Goal: Task Accomplishment & Management: Complete application form

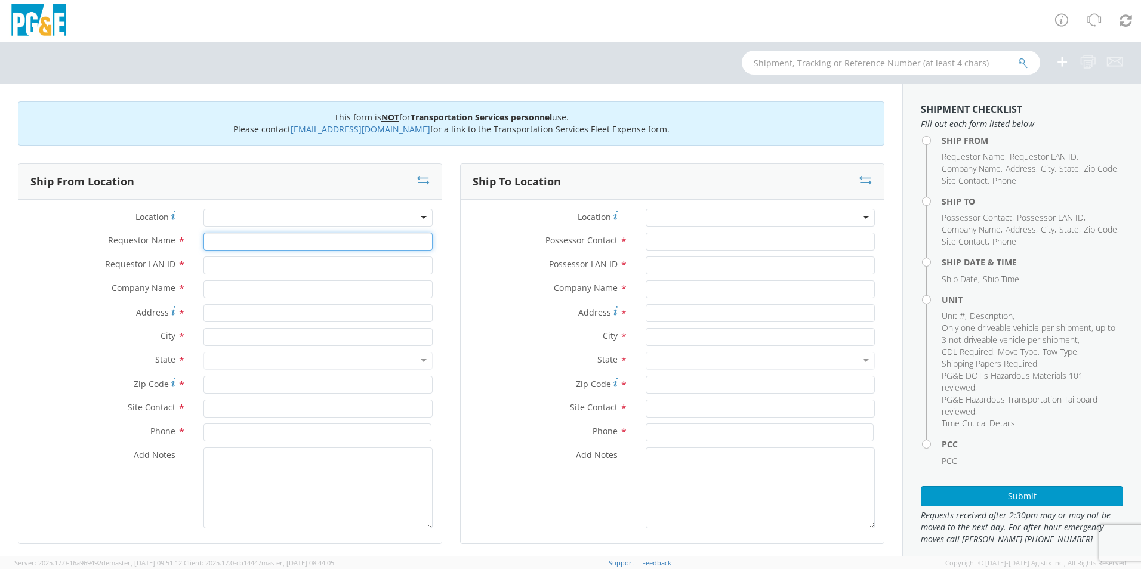
click at [272, 243] on input "Requestor Name *" at bounding box center [317, 242] width 229 height 18
type input "[PERSON_NAME]"
click at [254, 266] on input "Requestor LAN ID *" at bounding box center [317, 266] width 229 height 18
type input "MJGo"
click at [209, 284] on input "text" at bounding box center [317, 289] width 229 height 18
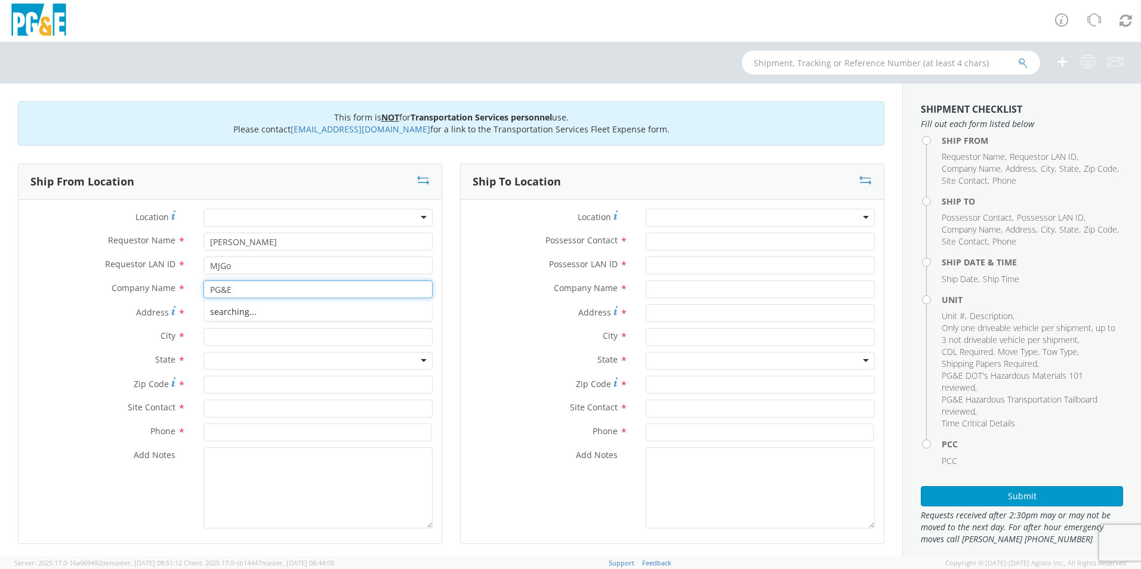
type input "PG&E"
type input "158 Peabody Road"
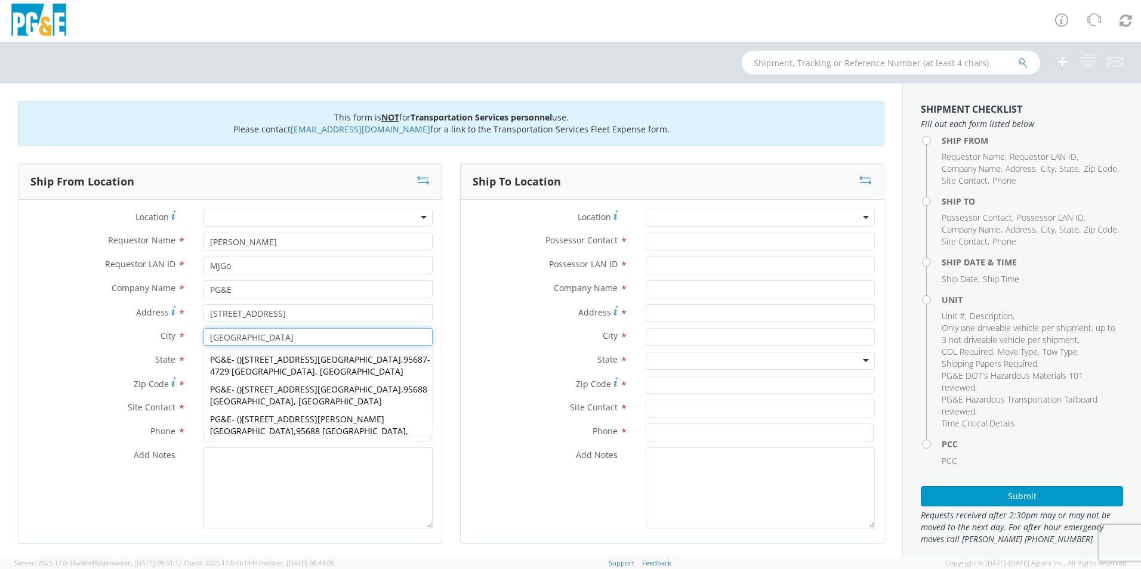
type input "Vacaville"
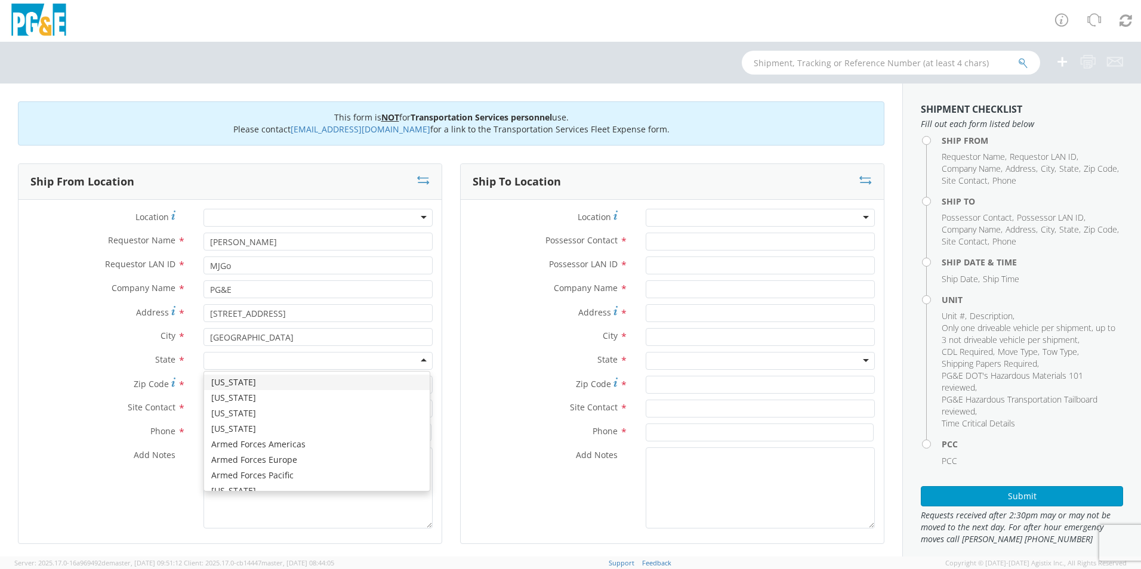
type input "c"
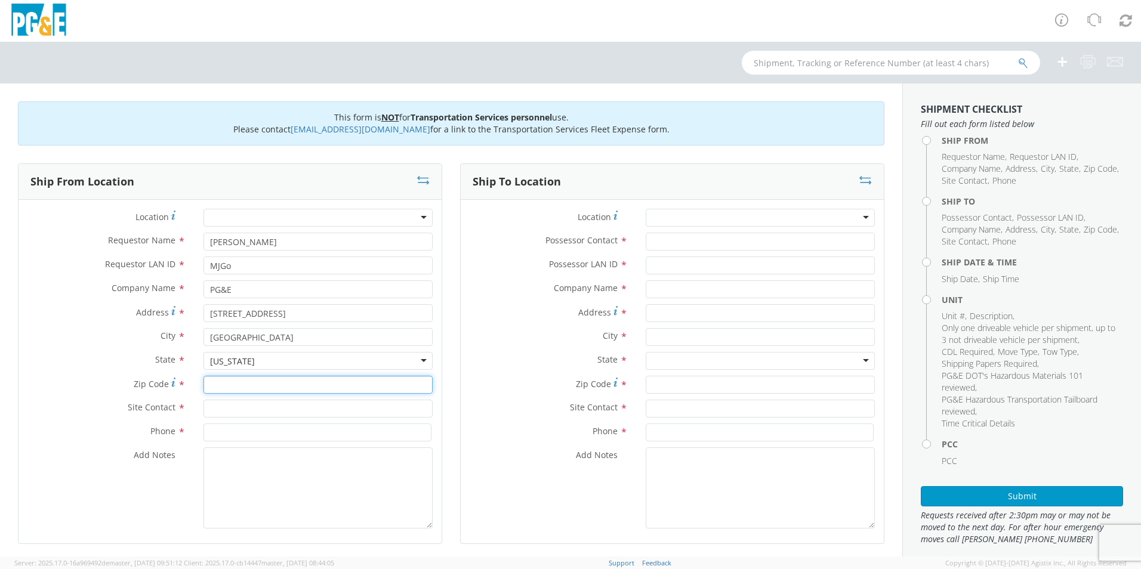
click at [220, 388] on input "Zip Code *" at bounding box center [317, 385] width 229 height 18
type input "95687"
click at [261, 400] on input "text" at bounding box center [317, 409] width 229 height 18
type input "[PERSON_NAME]"
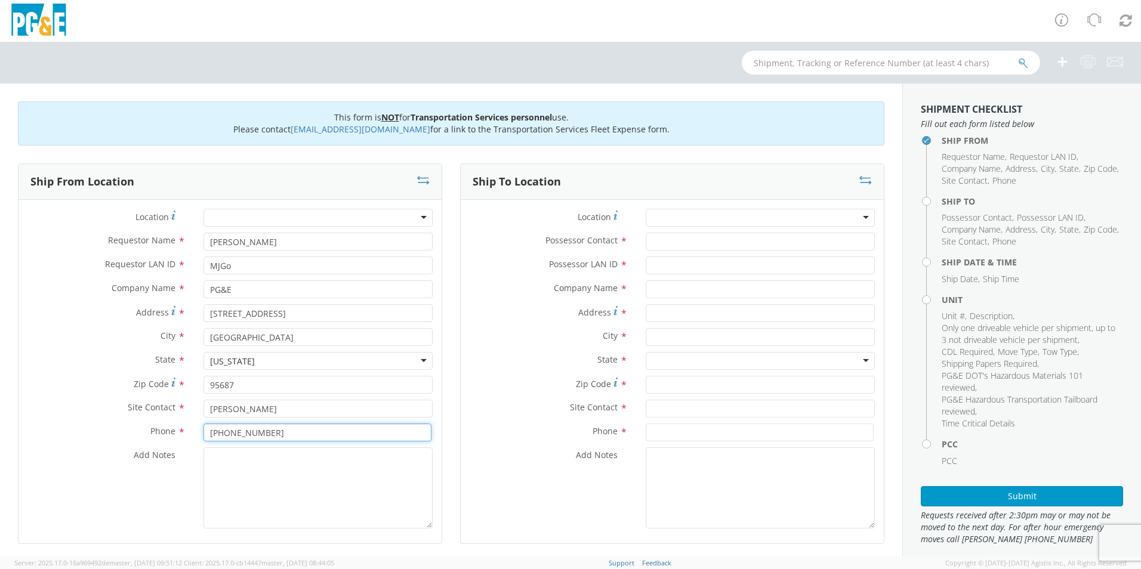
type input "[PHONE_NUMBER]"
click at [730, 245] on input "Possessor Contact *" at bounding box center [759, 242] width 229 height 18
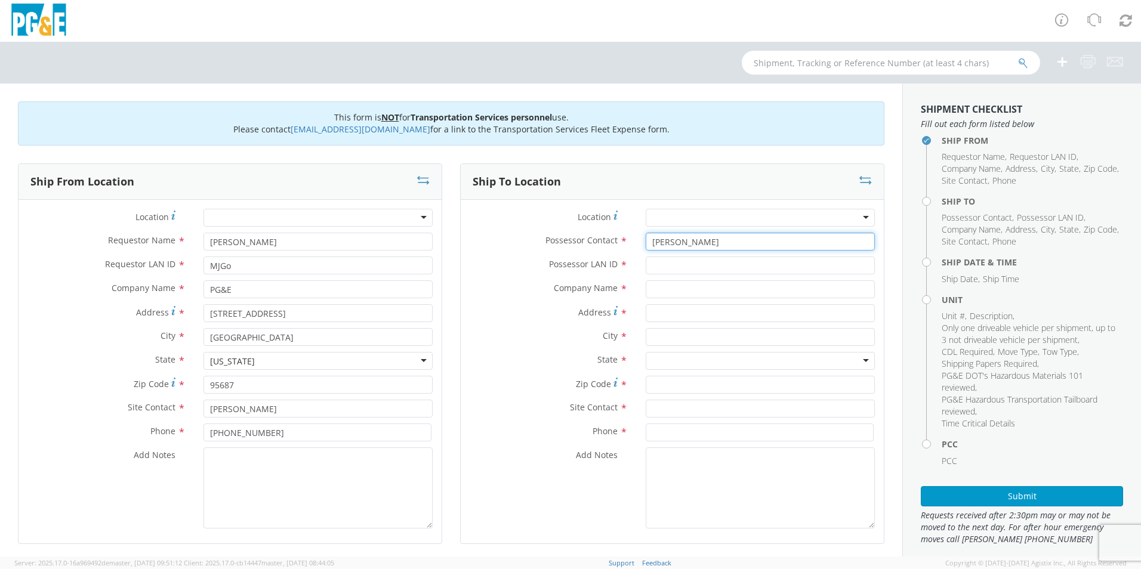
type input "[PERSON_NAME]"
type input "MJGo"
type input "PG&E"
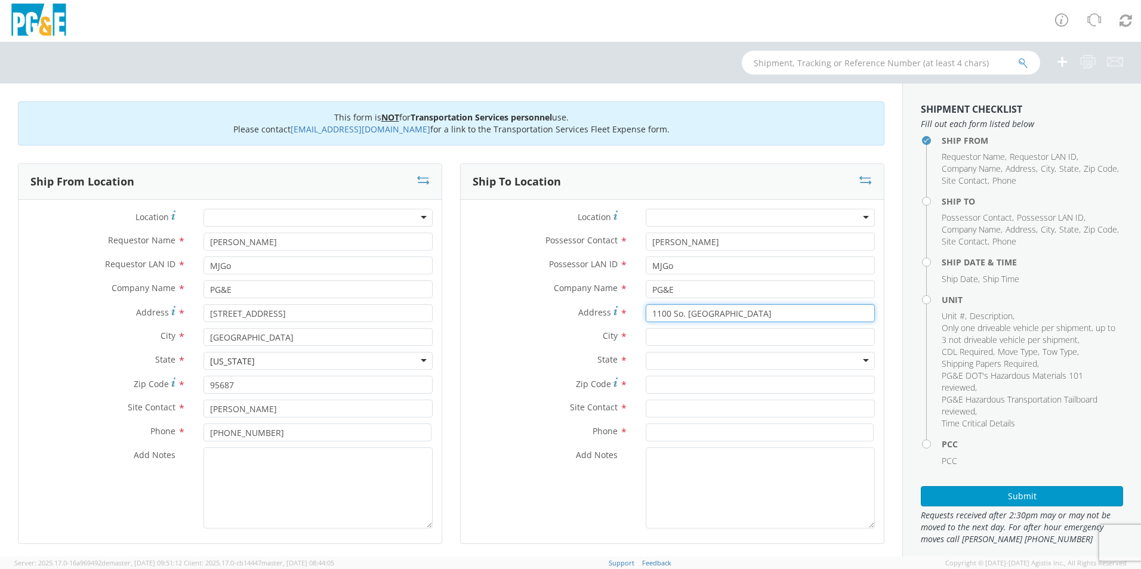
type input "1100 So. 27th Street"
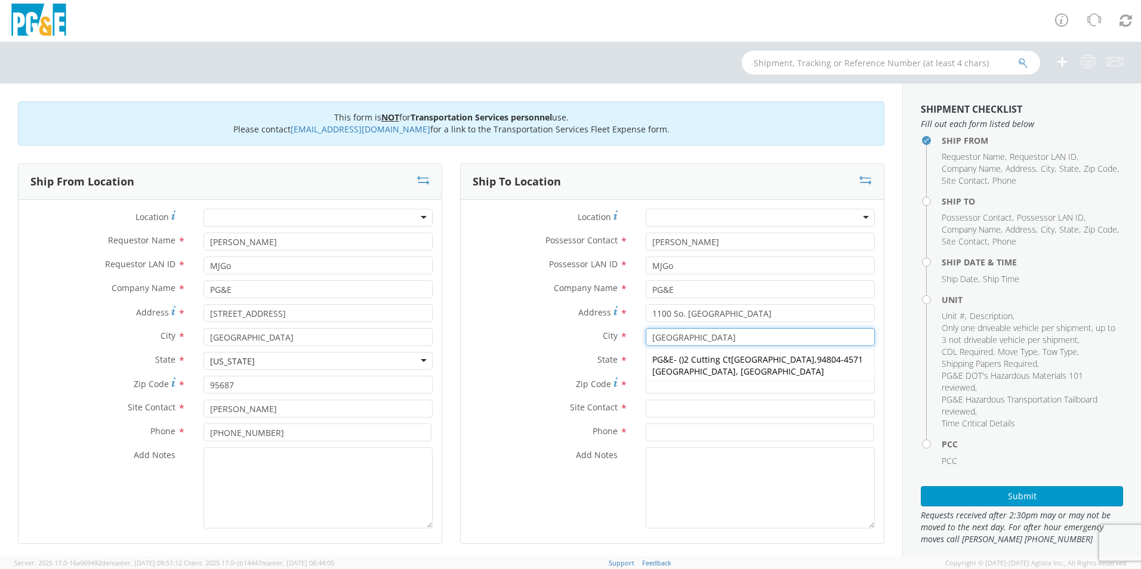
type input "[GEOGRAPHIC_DATA]"
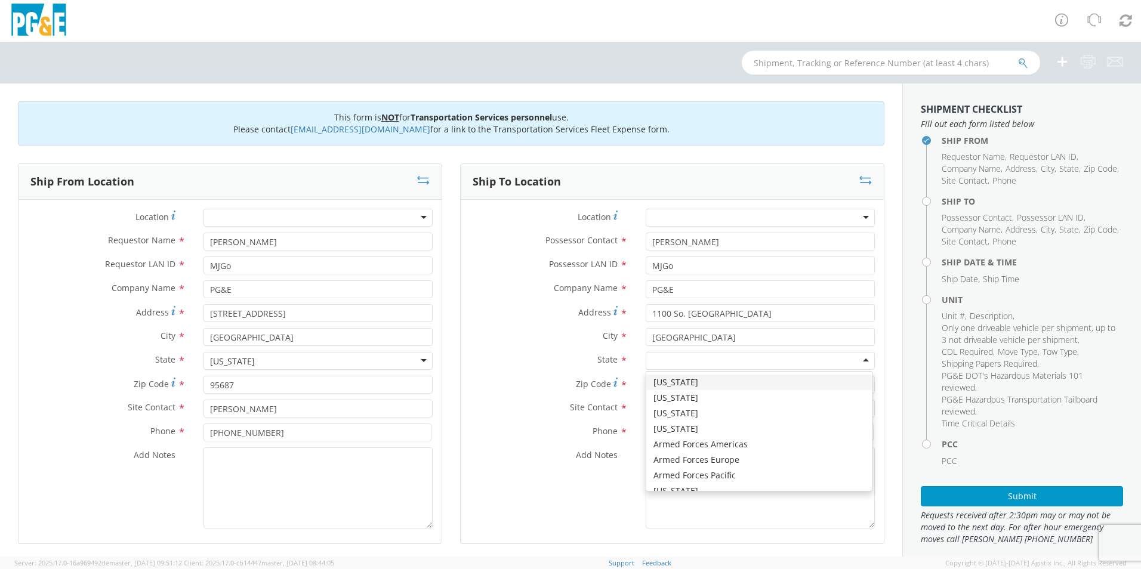
type input "C"
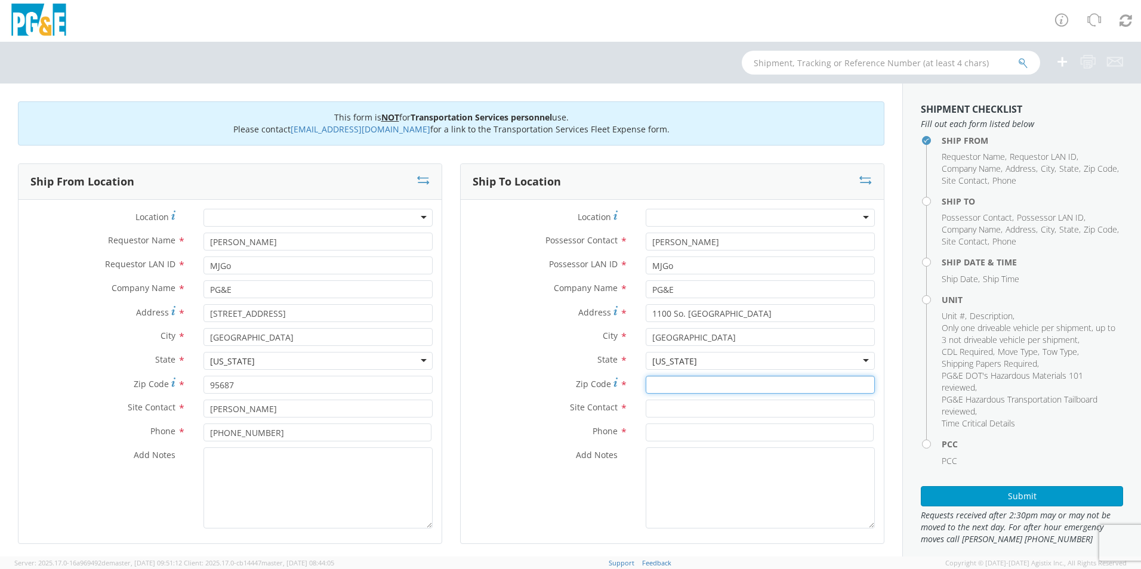
click at [686, 386] on input "Zip Code *" at bounding box center [759, 385] width 229 height 18
click at [716, 381] on input "Zip Code *" at bounding box center [759, 385] width 229 height 18
type input "94804"
click at [746, 407] on input "text" at bounding box center [759, 409] width 229 height 18
type input "[PERSON_NAME]"
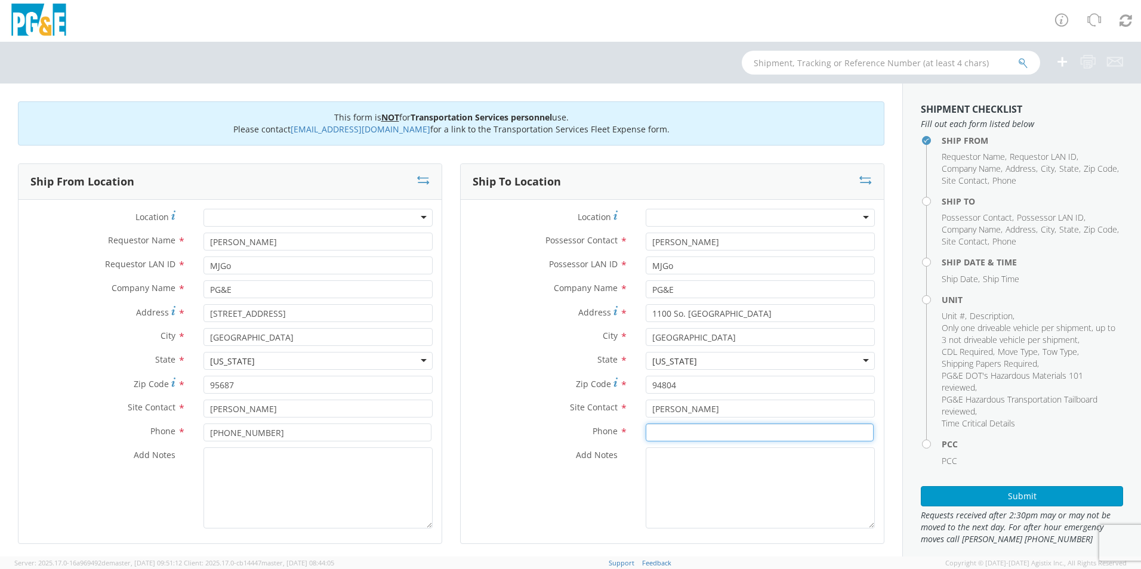
click at [721, 436] on input at bounding box center [759, 433] width 228 height 18
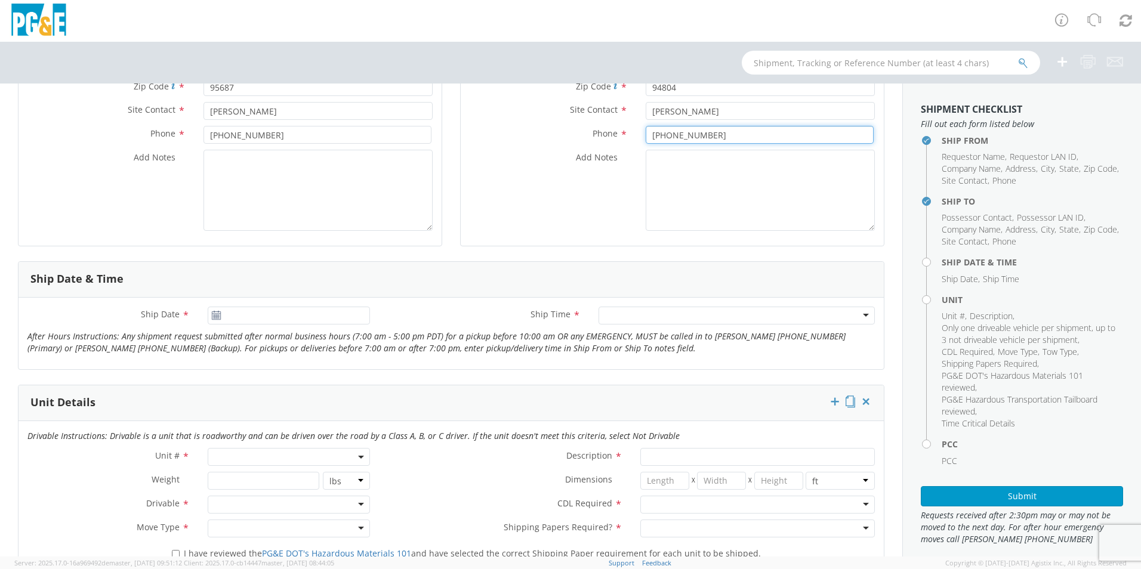
scroll to position [298, 0]
type input "[PHONE_NUMBER]"
click at [214, 316] on icon at bounding box center [216, 315] width 10 height 10
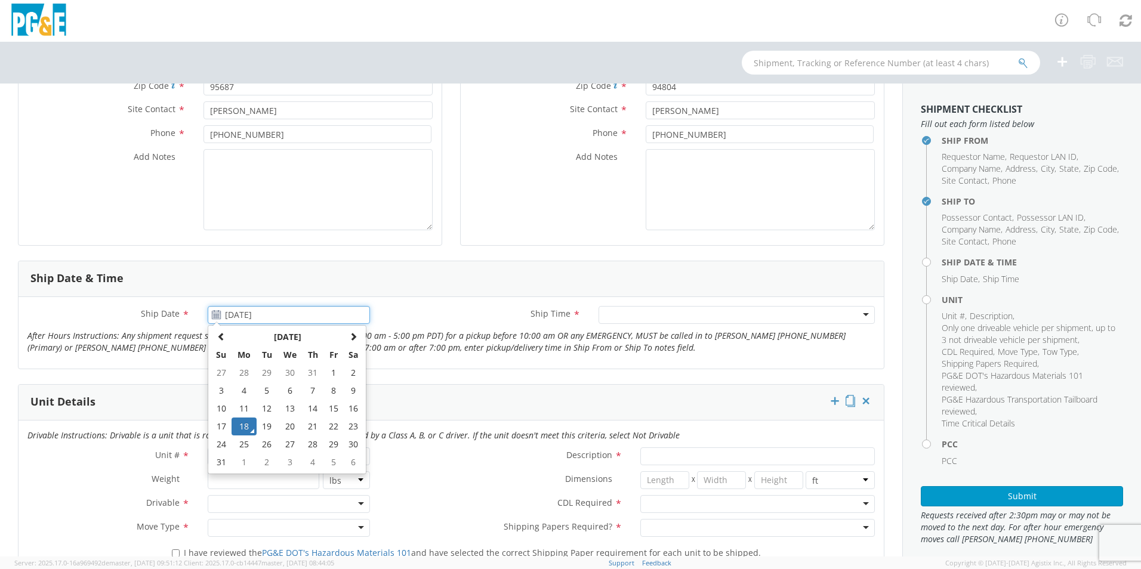
click at [260, 321] on input "[DATE]" at bounding box center [289, 315] width 162 height 18
click at [282, 425] on td "20" at bounding box center [289, 427] width 25 height 18
type input "[DATE]"
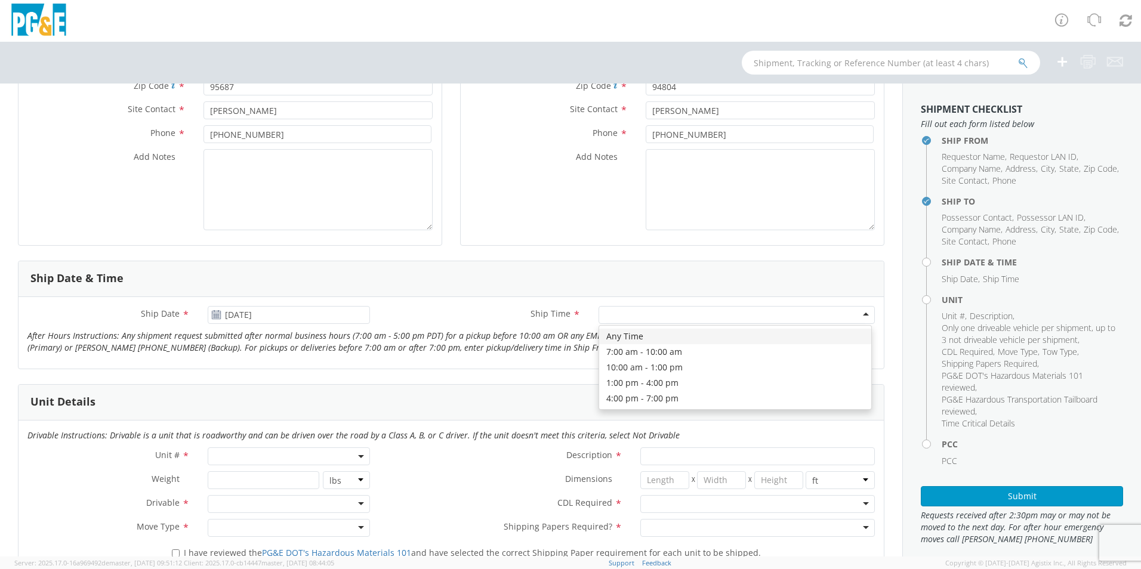
click at [620, 322] on div at bounding box center [736, 315] width 276 height 18
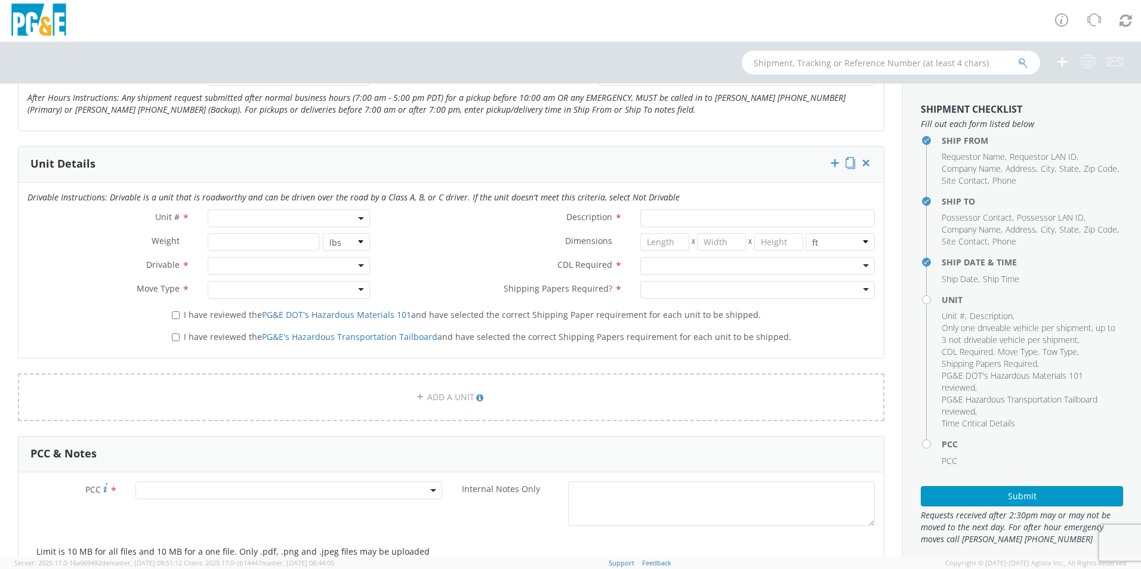
scroll to position [537, 0]
click at [348, 217] on span at bounding box center [289, 218] width 162 height 18
click at [277, 243] on input "search" at bounding box center [288, 237] width 155 height 18
type input "B29152"
type input "TRUCK; FLATBED W/CRANE 6X4"
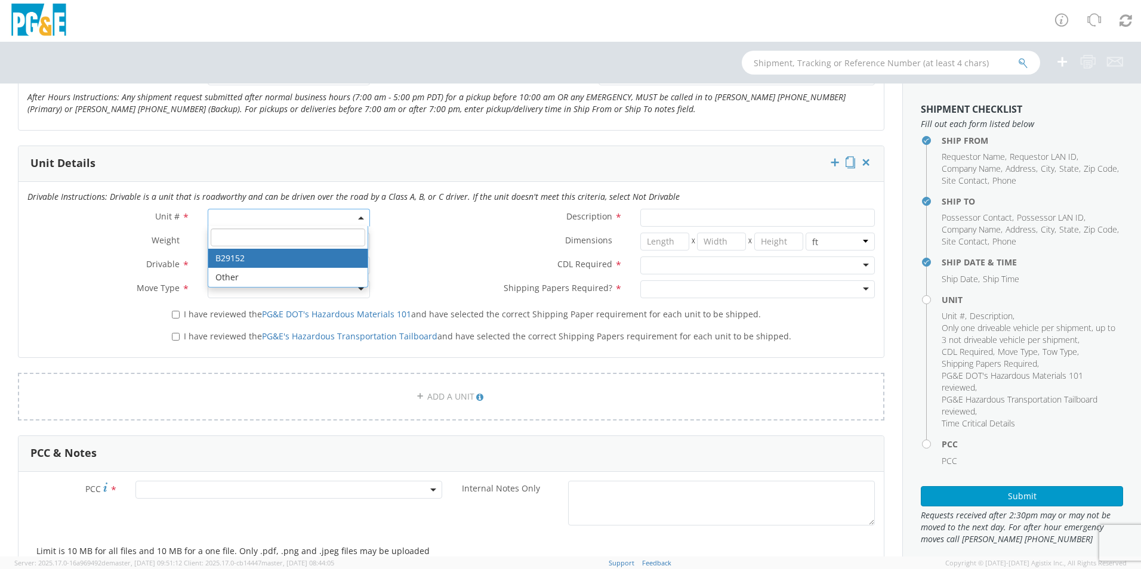
type input "66000"
select select "B29152"
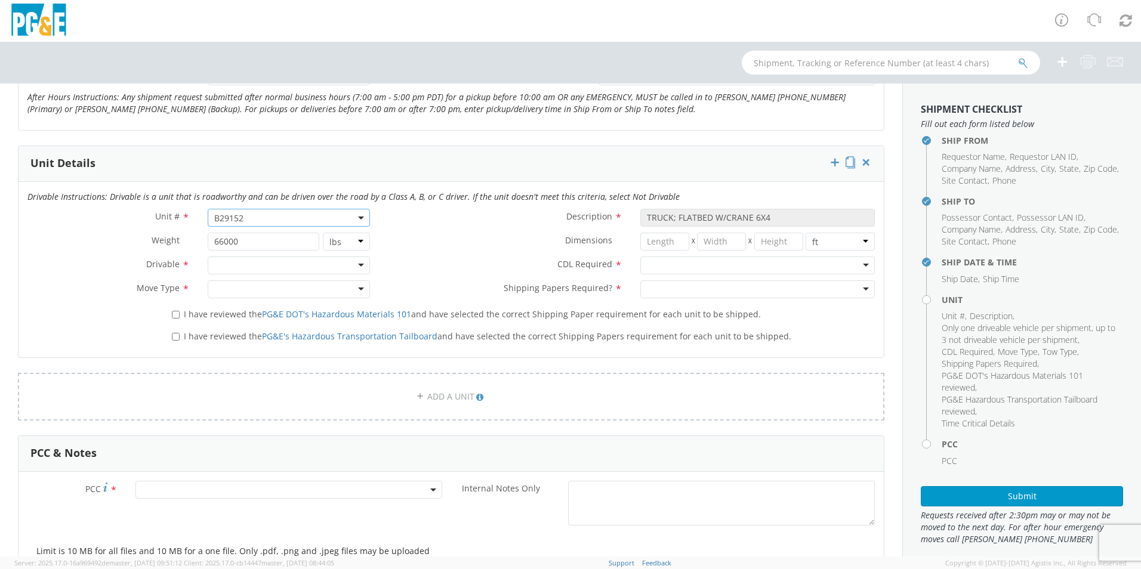
click at [336, 263] on div at bounding box center [289, 266] width 162 height 18
click at [228, 288] on div at bounding box center [289, 289] width 162 height 18
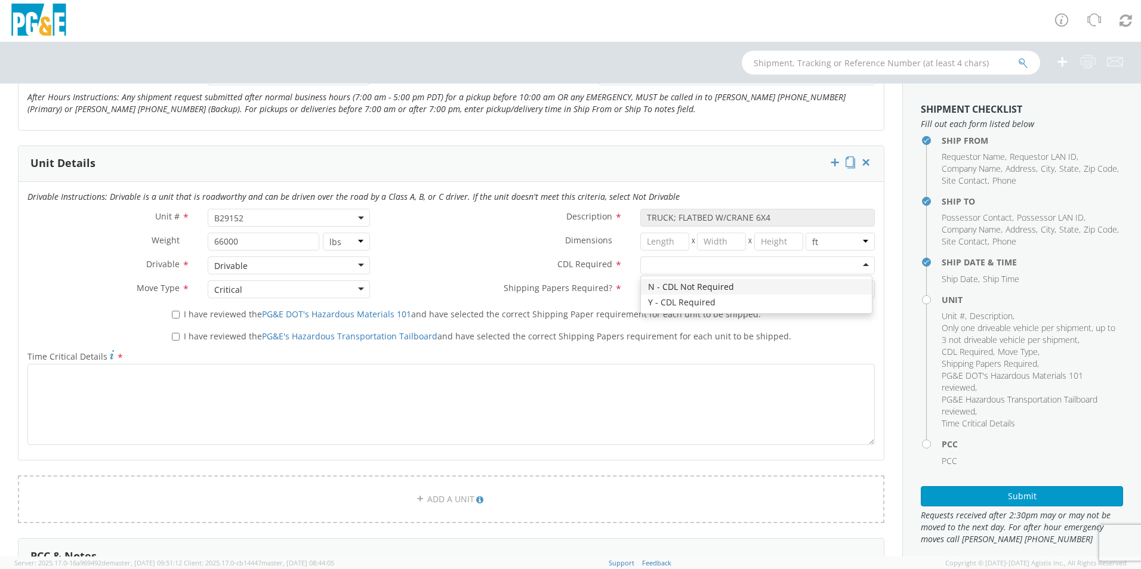
click at [695, 260] on div at bounding box center [757, 266] width 234 height 18
click at [685, 288] on div at bounding box center [757, 289] width 234 height 18
click at [174, 313] on input "I have reviewed the PG&E DOT's Hazardous Materials 101 and have selected the co…" at bounding box center [176, 315] width 8 height 8
checkbox input "true"
click at [175, 334] on input "I have reviewed the PG&E's Hazardous Transportation Tailboard and have selected…" at bounding box center [176, 337] width 8 height 8
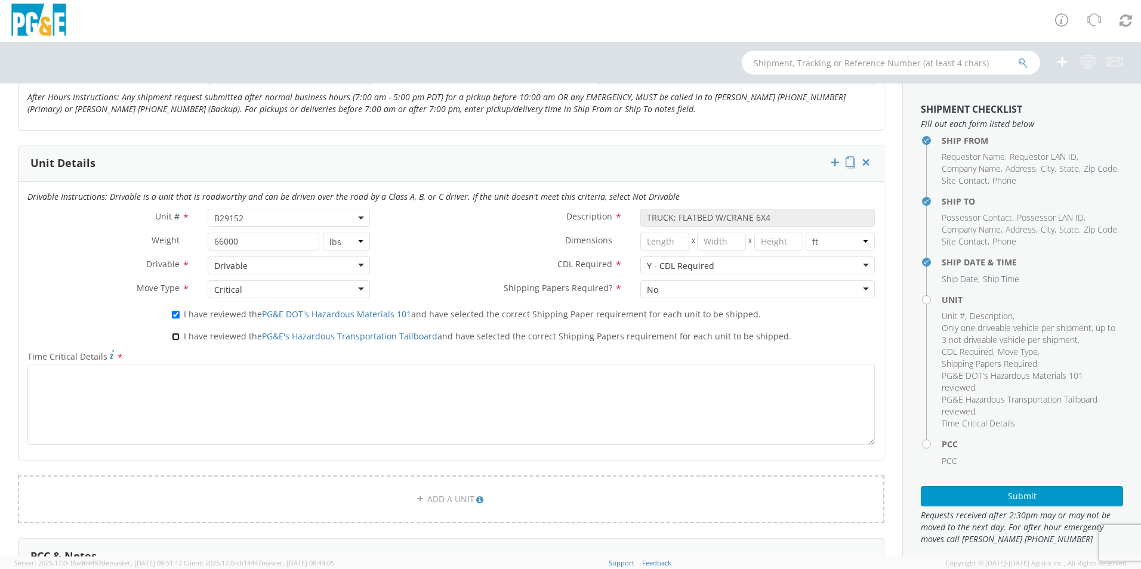
checkbox input "true"
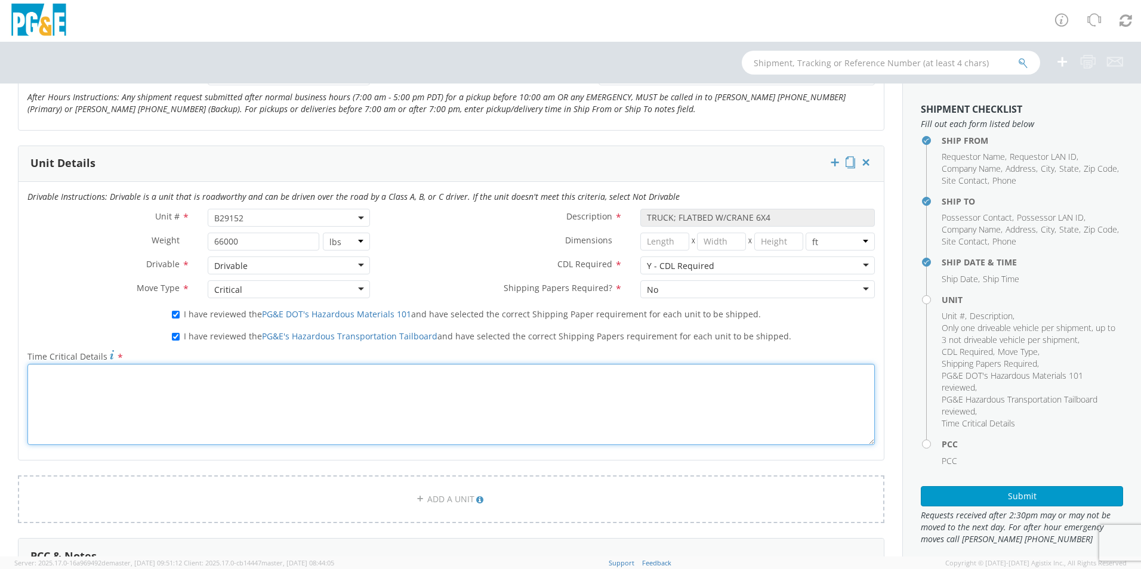
click at [169, 385] on textarea "Time Critical Details *" at bounding box center [450, 404] width 847 height 81
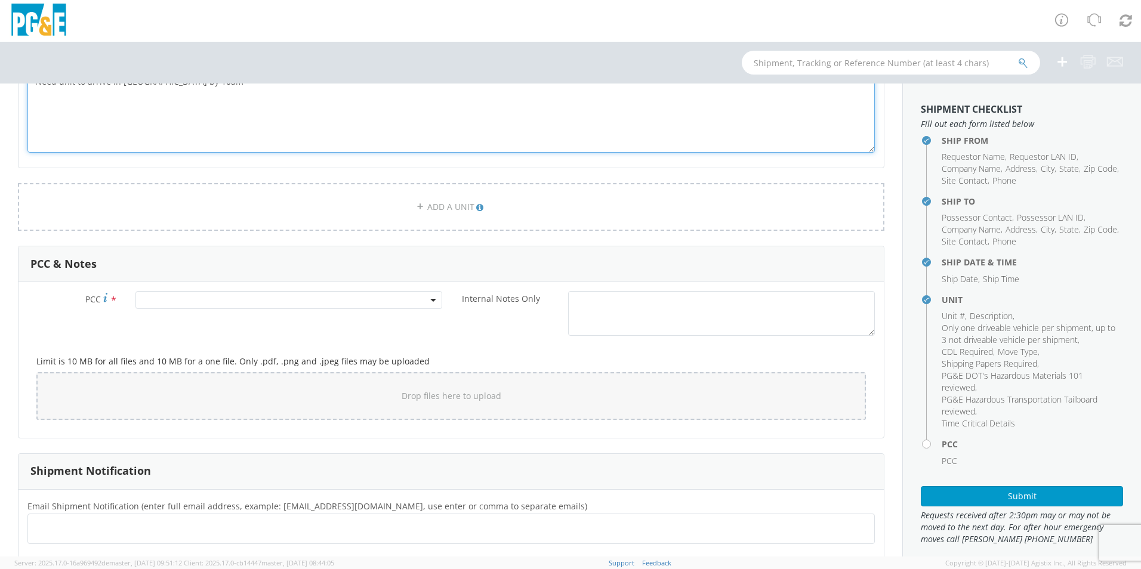
scroll to position [835, 0]
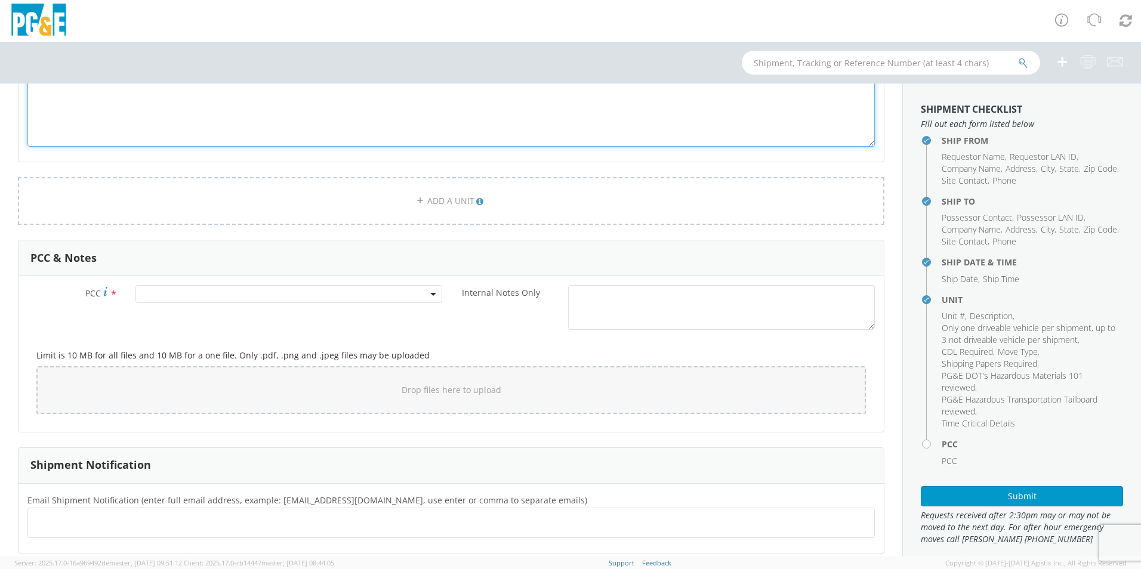
type textarea "Need unit to arrive in Richmond by 10am"
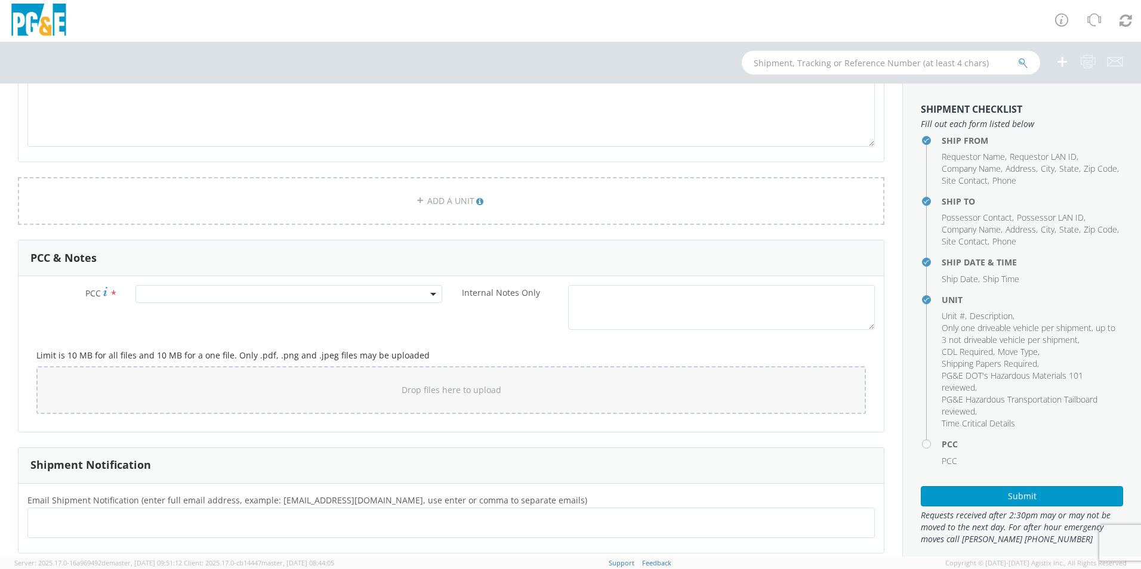
click at [252, 295] on span at bounding box center [288, 294] width 307 height 18
click at [233, 307] on input "number" at bounding box center [286, 314] width 297 height 18
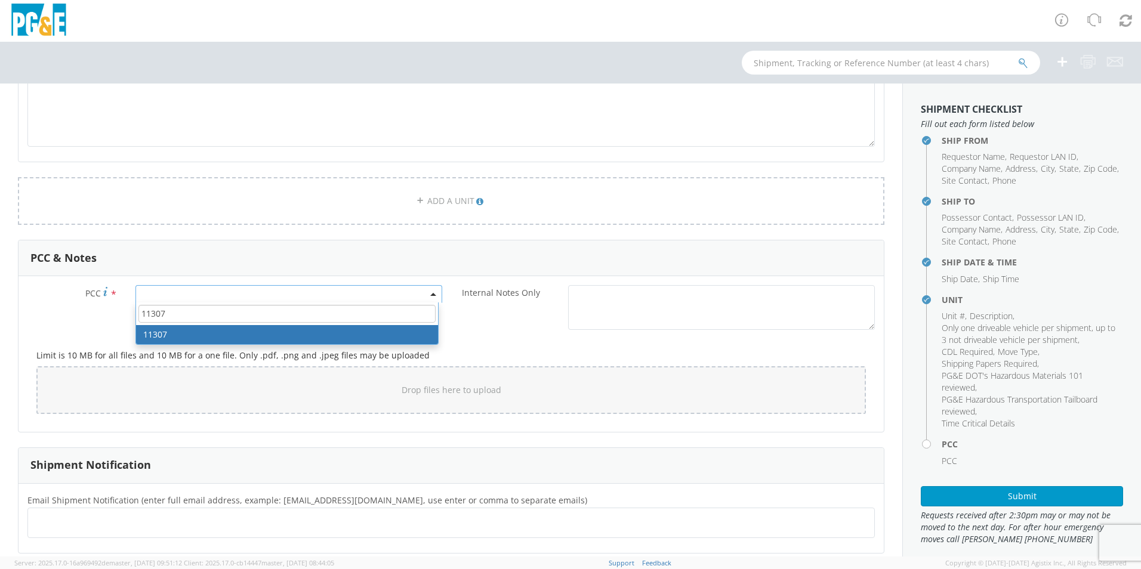
type input "11307"
select select "11307"
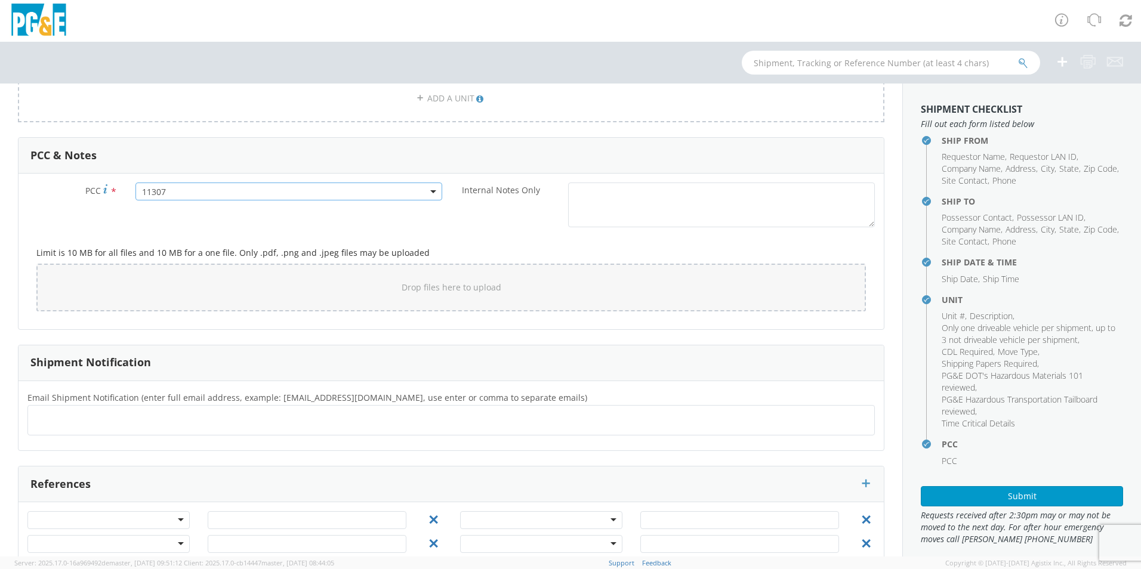
scroll to position [965, 0]
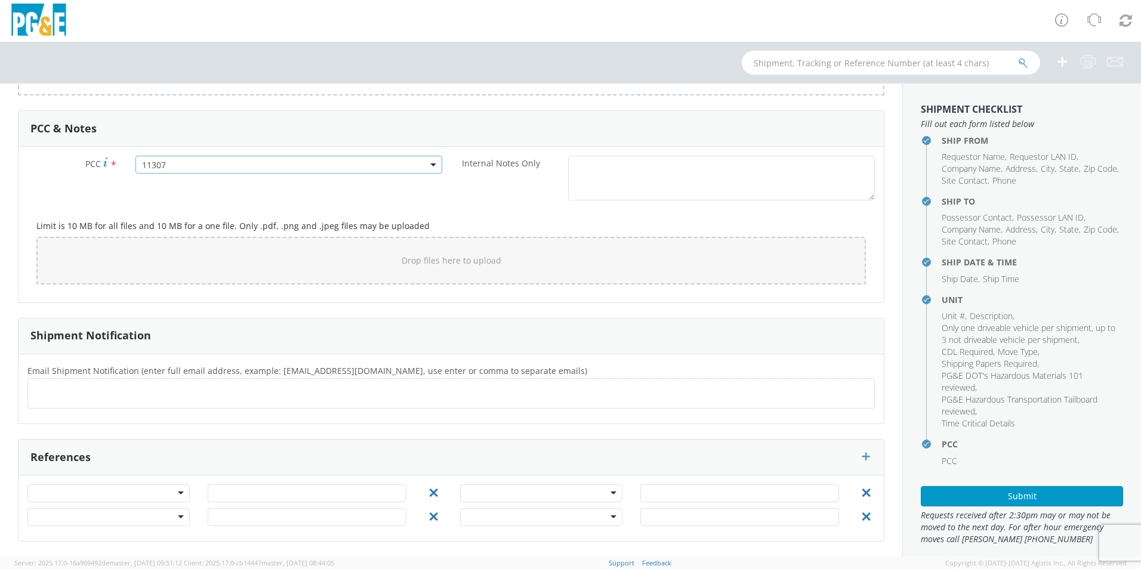
click at [221, 399] on ul at bounding box center [451, 394] width 836 height 20
type input "[EMAIL_ADDRESS][DOMAIN_NAME]"
click at [193, 396] on ul "[EMAIL_ADDRESS][DOMAIN_NAME] ×" at bounding box center [451, 394] width 836 height 20
type input "[EMAIL_ADDRESS][DOMAIN_NAME]"
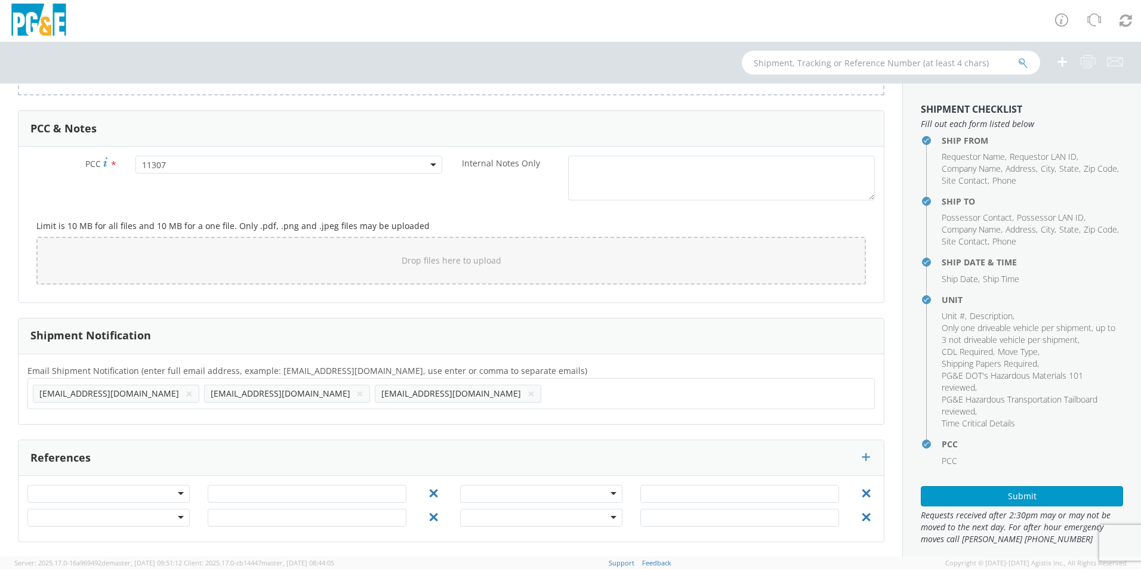
click at [372, 392] on ul "mjgo@pge.com × j22g@pge.com × jz42@pge.com ×" at bounding box center [451, 394] width 836 height 20
type input "[EMAIL_ADDRESS][DOMAIN_NAME]"
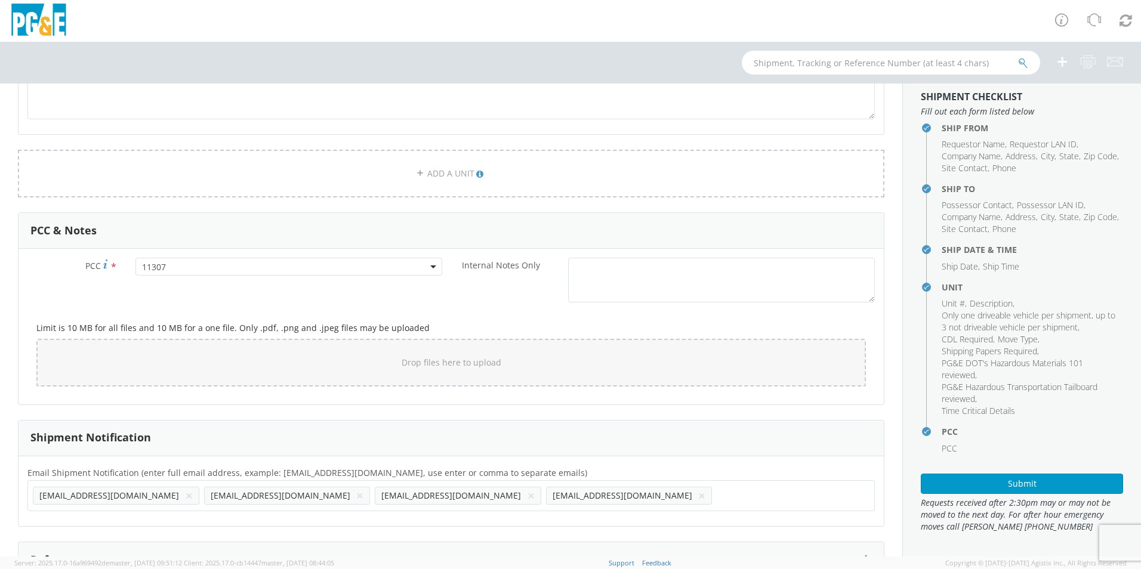
scroll to position [965, 0]
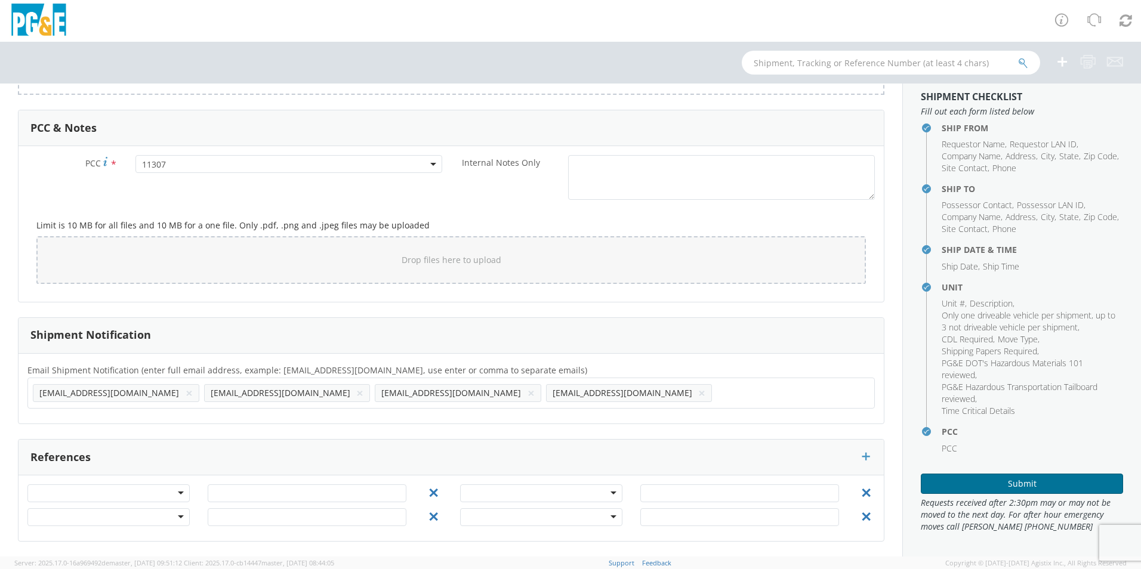
click at [1024, 476] on button "Submit" at bounding box center [1022, 484] width 202 height 20
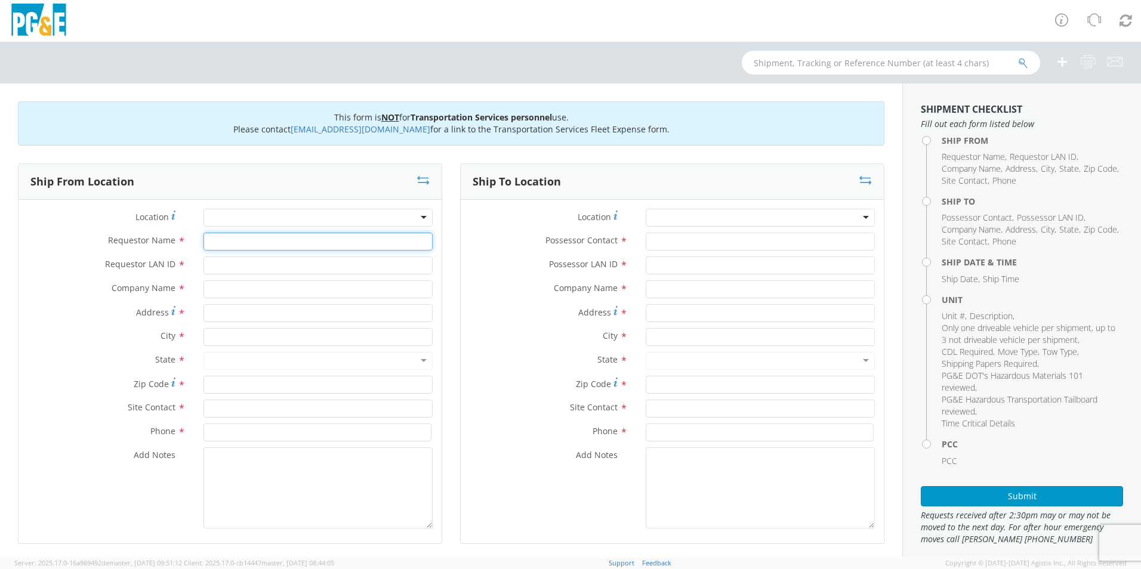
click at [311, 245] on input "Requestor Name *" at bounding box center [317, 242] width 229 height 18
click at [863, 63] on input "text" at bounding box center [891, 63] width 298 height 24
paste input "56530553"
type input "56530553"
click at [1023, 61] on icon "submit" at bounding box center [1023, 63] width 10 height 11
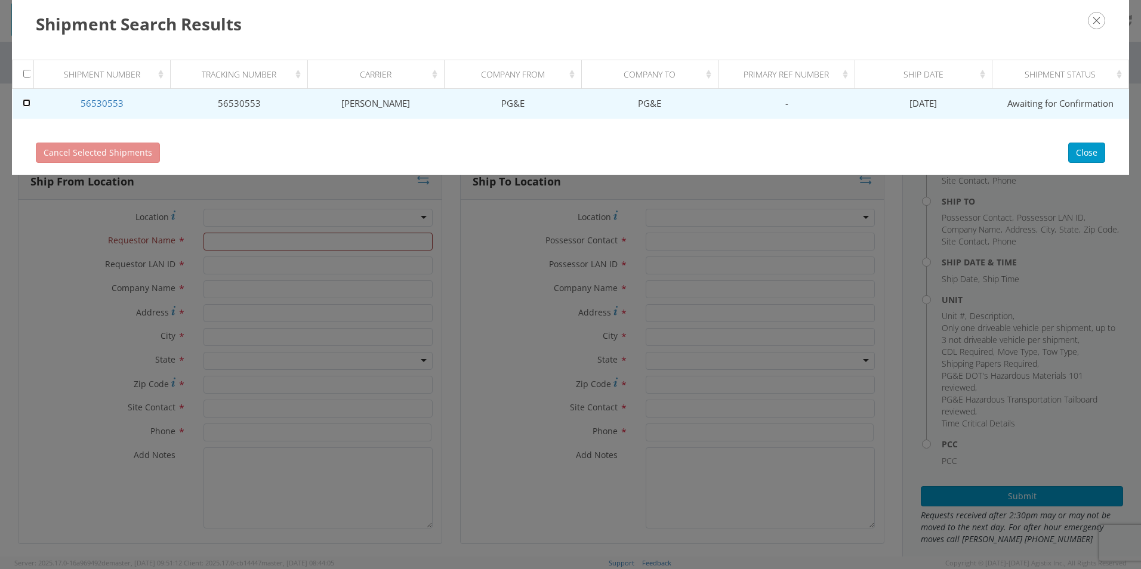
click at [23, 101] on input "checkbox" at bounding box center [27, 103] width 8 height 8
checkbox input "true"
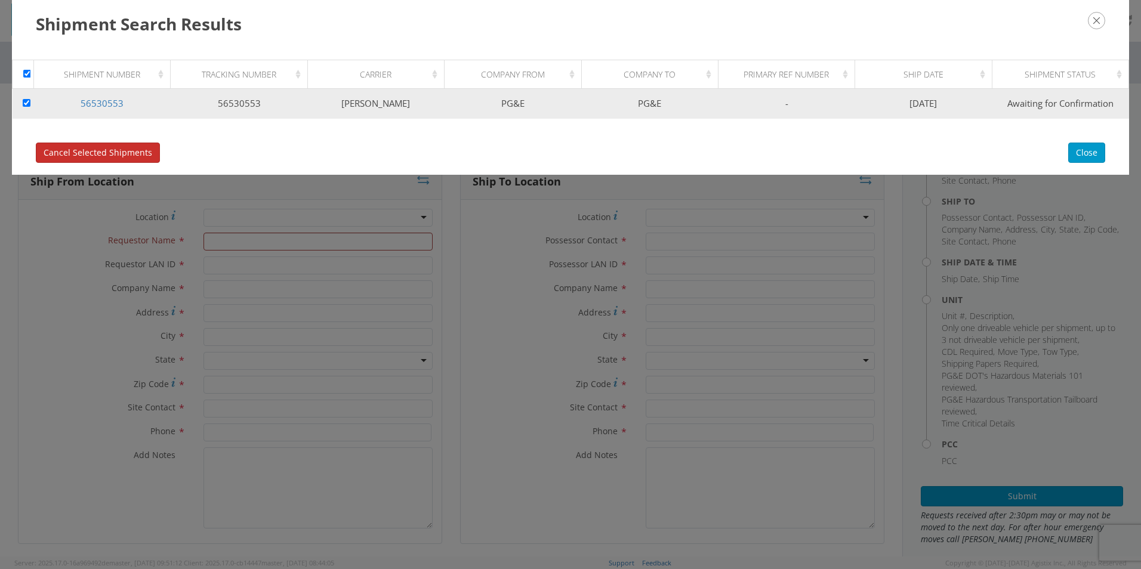
click at [78, 150] on span "Cancel Selected Shipments" at bounding box center [98, 152] width 109 height 11
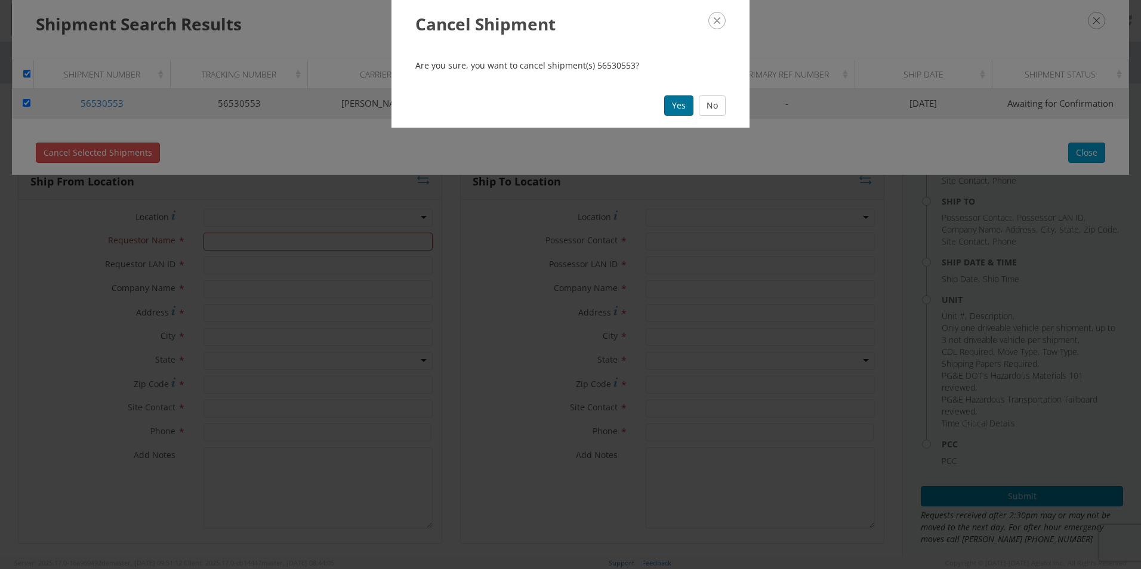
click at [675, 104] on button "Yes" at bounding box center [678, 105] width 29 height 20
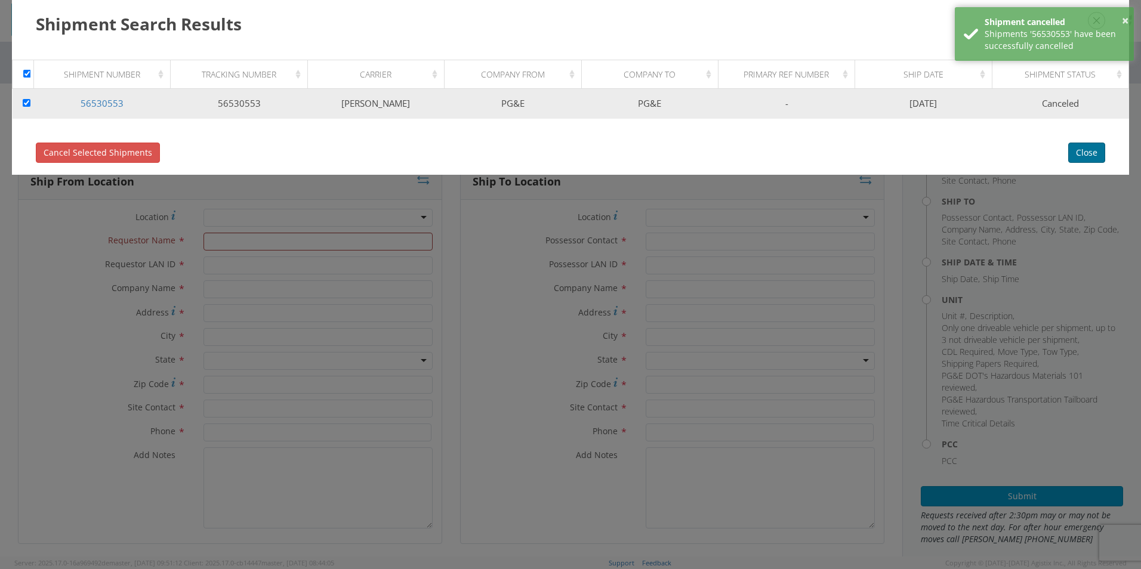
click at [1087, 152] on button "Close" at bounding box center [1086, 153] width 37 height 20
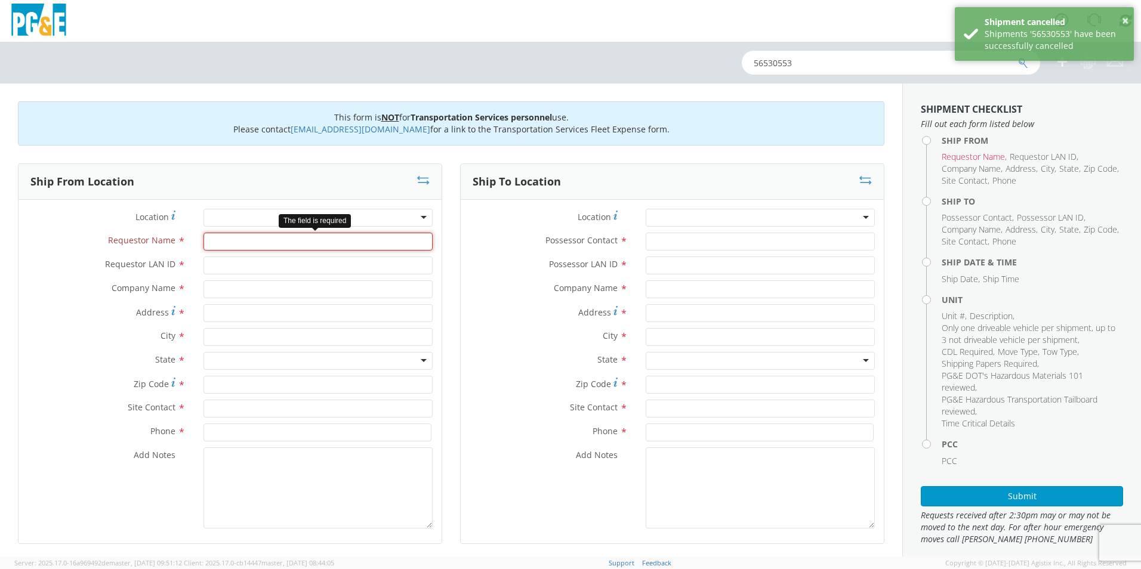
click at [265, 238] on input "Requestor Name *" at bounding box center [317, 242] width 229 height 18
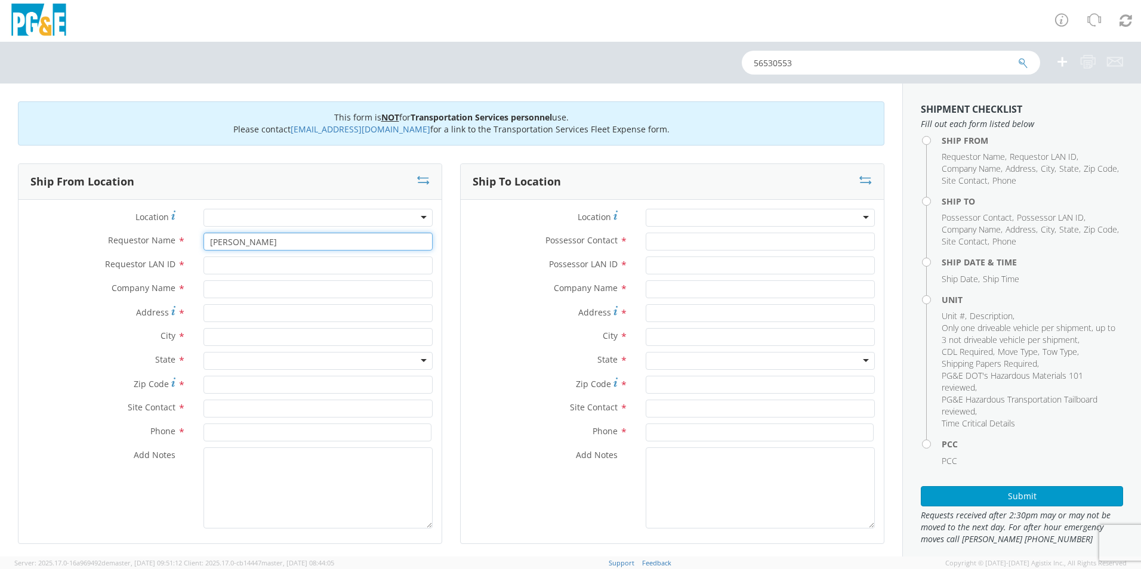
type input "[PERSON_NAME]"
type input "MJGo"
type input "PG&E"
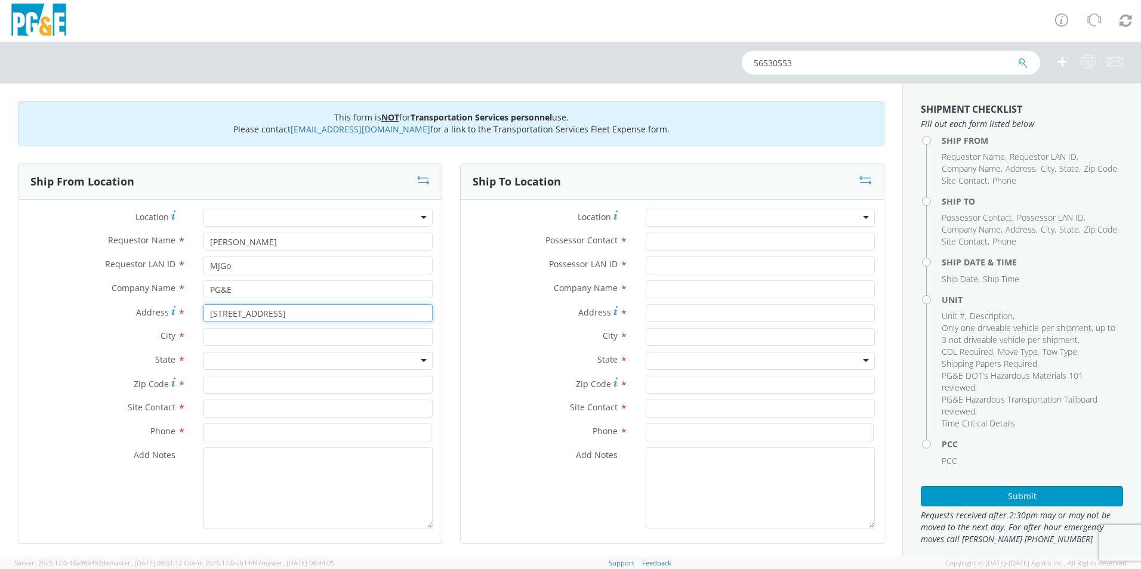
type input "[STREET_ADDRESS]"
click at [310, 335] on input "text" at bounding box center [317, 337] width 229 height 18
type input "[GEOGRAPHIC_DATA]"
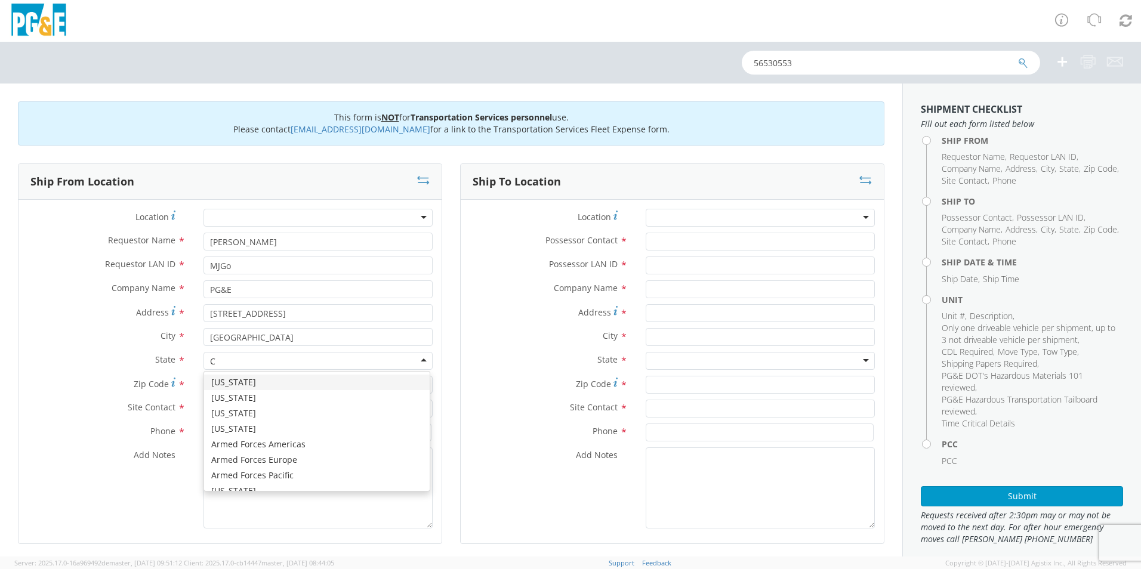
type input "Ca"
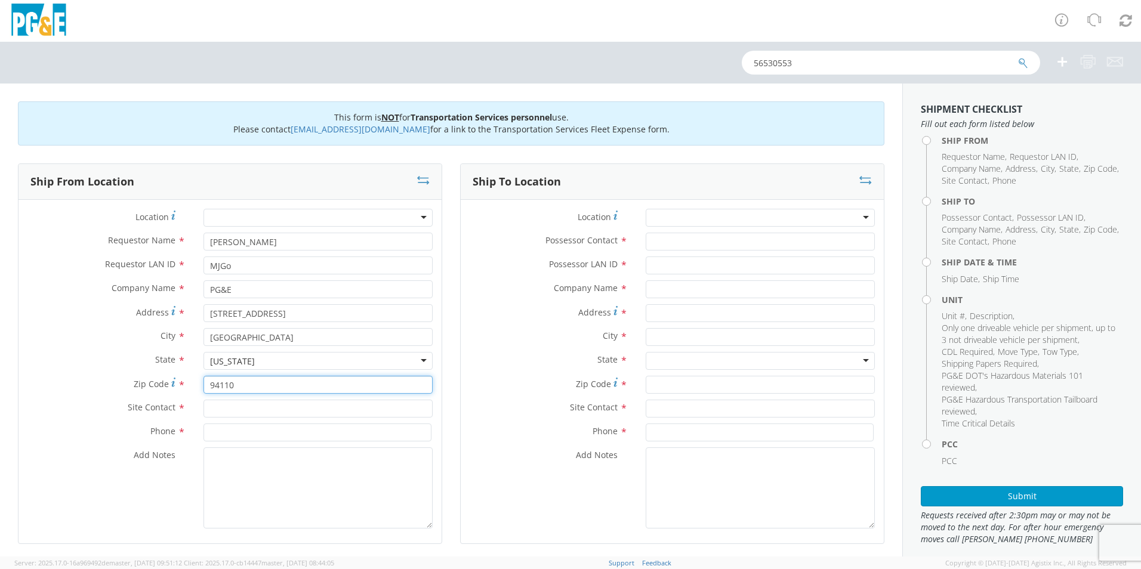
type input "94110"
click at [240, 407] on input "text" at bounding box center [317, 409] width 229 height 18
type input "[PERSON_NAME]"
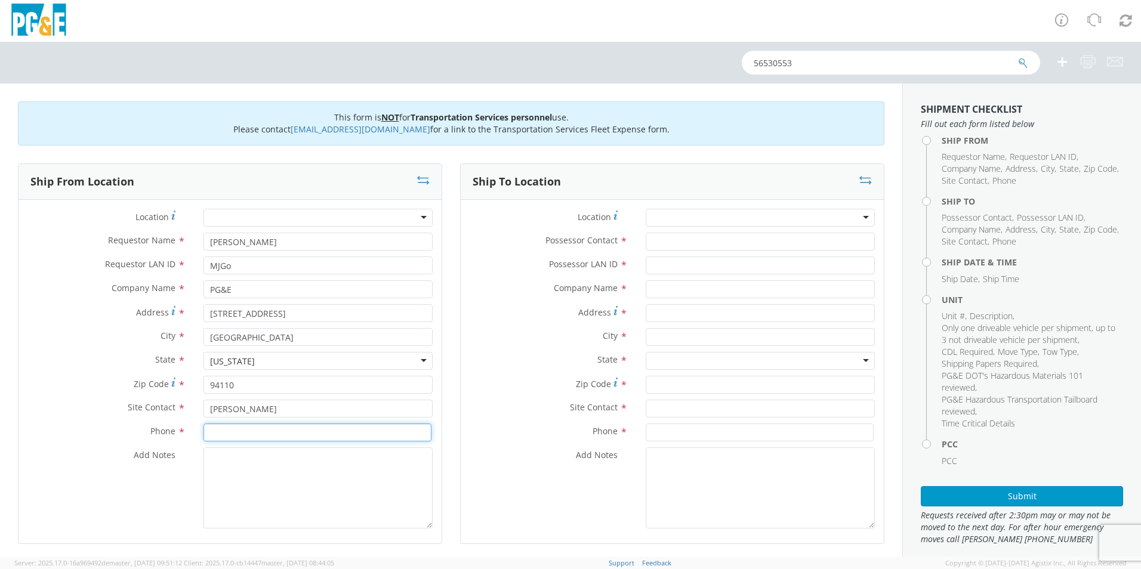
click at [248, 432] on input at bounding box center [317, 433] width 228 height 18
type input "[PHONE_NUMBER]"
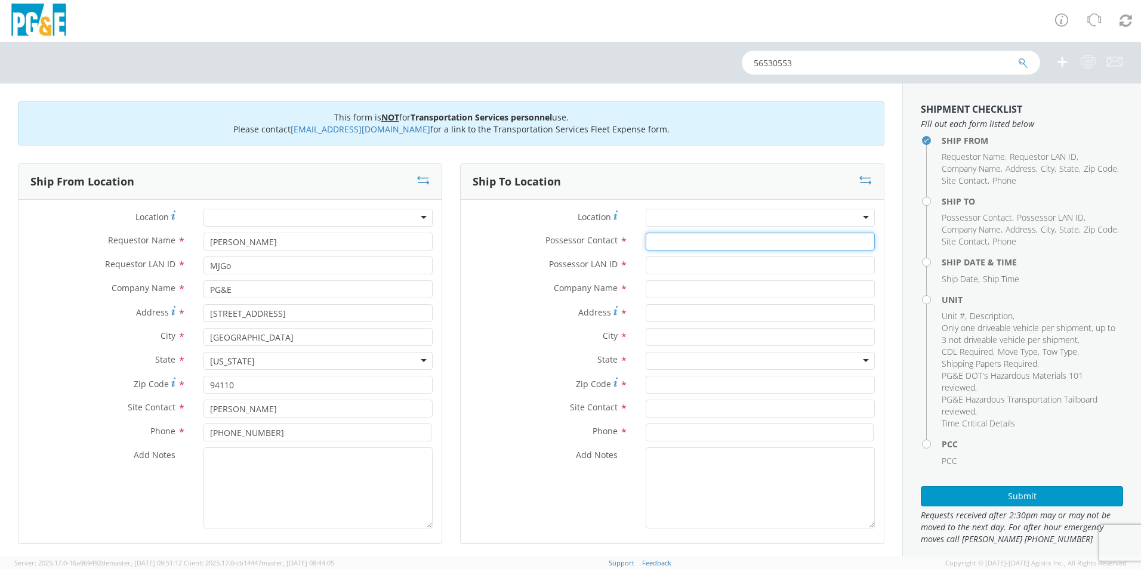
click at [724, 238] on input "Possessor Contact *" at bounding box center [759, 242] width 229 height 18
type input "[PERSON_NAME]"
type input "MJGo"
type input "PG&E"
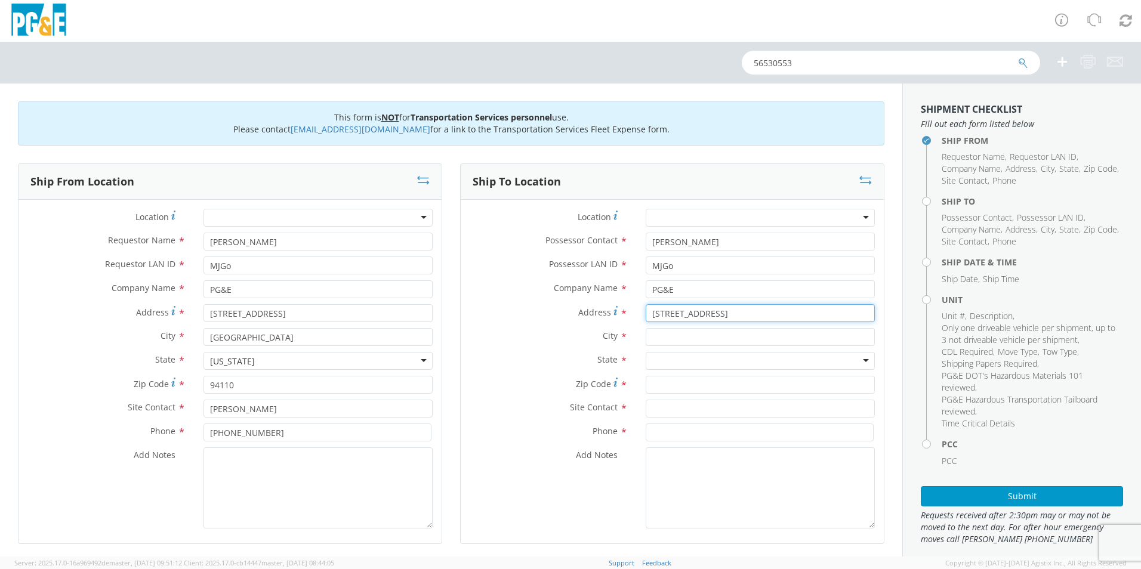
type input "[STREET_ADDRESS]"
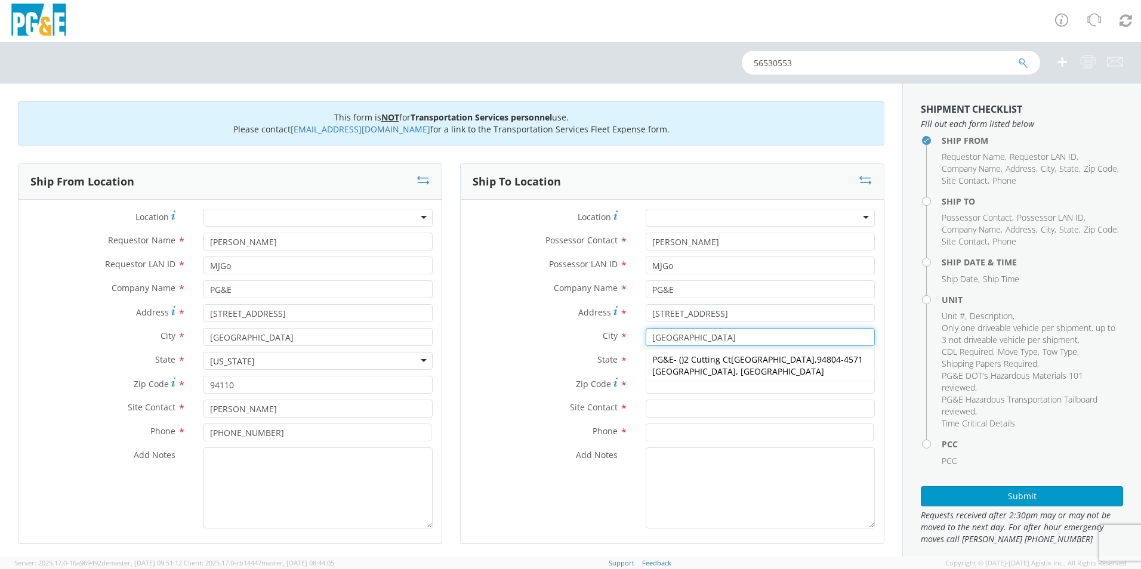
type input "[GEOGRAPHIC_DATA]"
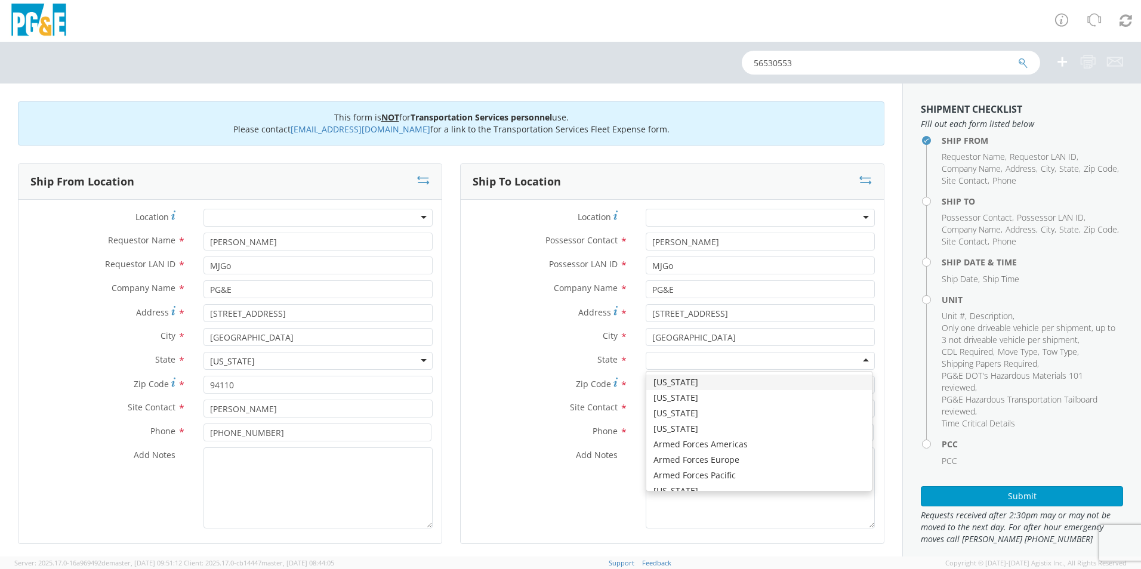
type input "c"
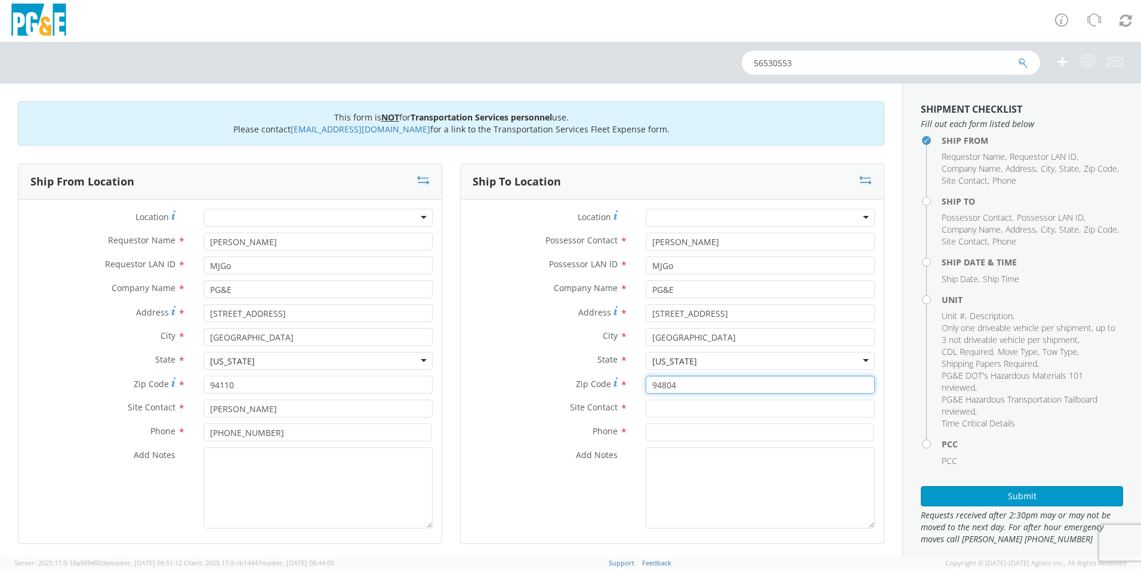
type input "94804"
type input "[PERSON_NAME]"
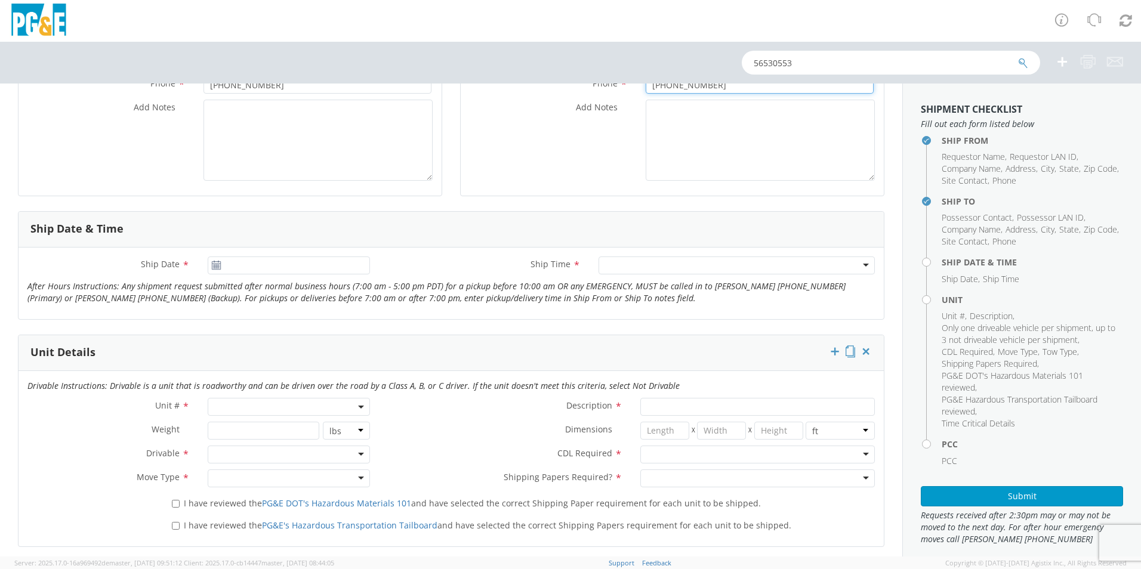
scroll to position [358, 0]
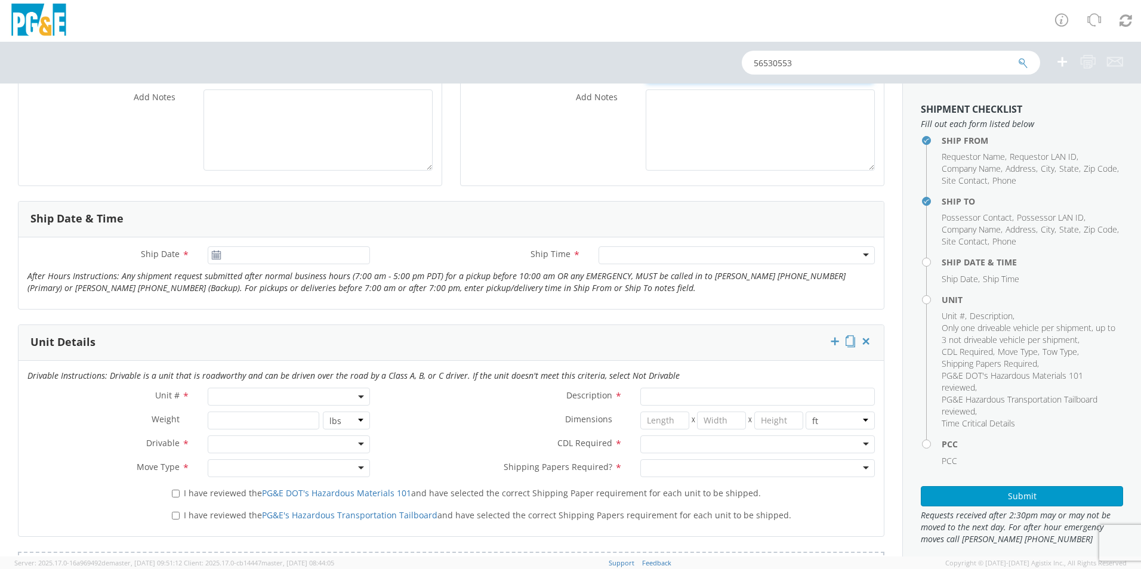
type input "[PHONE_NUMBER]"
click at [260, 255] on input "[DATE]" at bounding box center [289, 255] width 162 height 18
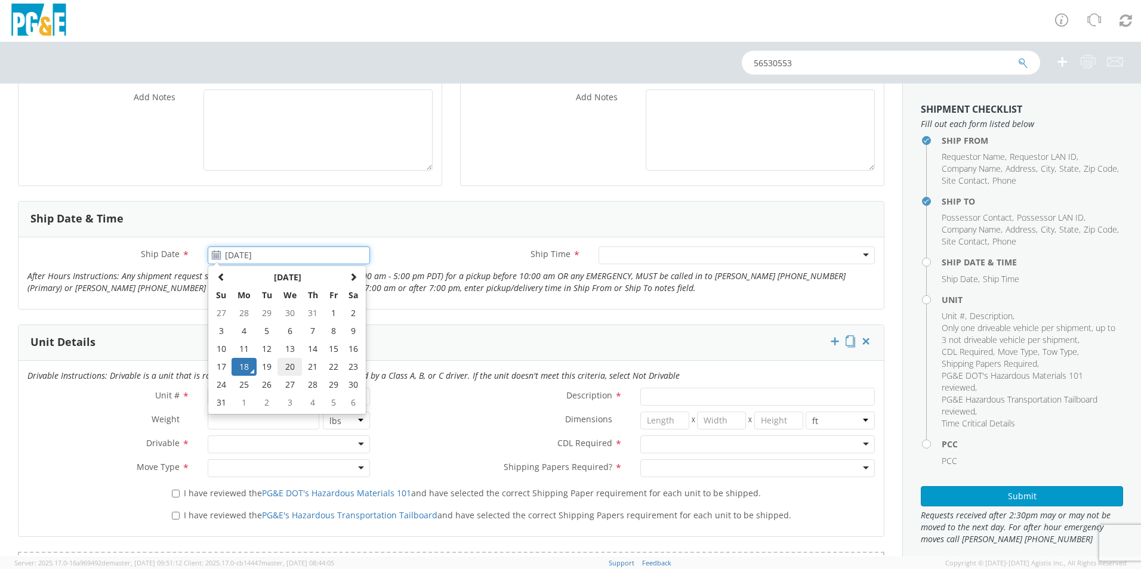
click at [283, 368] on td "20" at bounding box center [289, 367] width 25 height 18
type input "[DATE]"
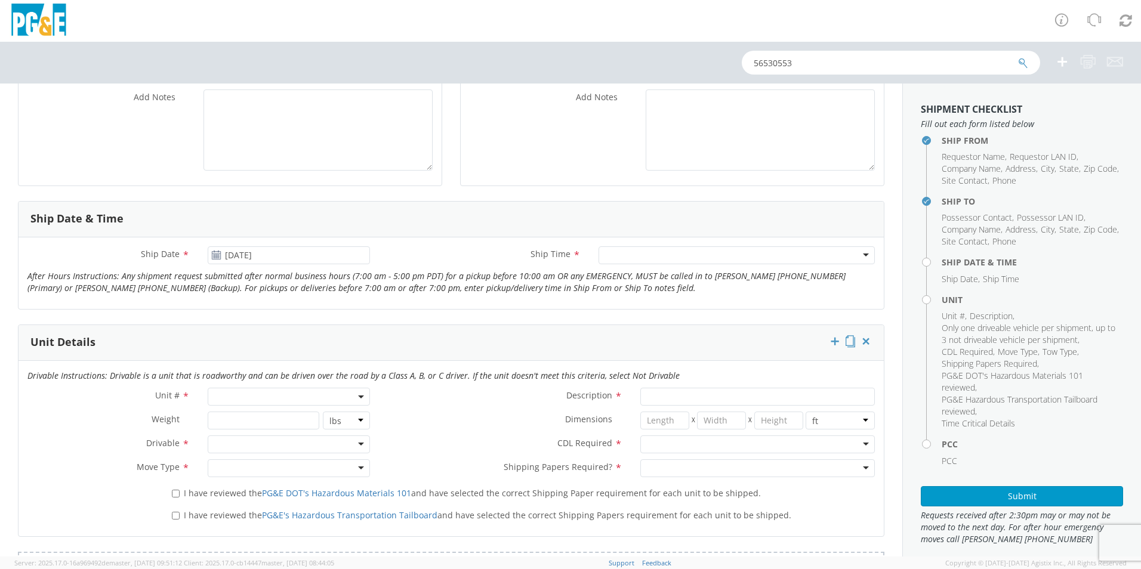
click at [614, 254] on div at bounding box center [736, 255] width 276 height 18
click at [301, 396] on span at bounding box center [289, 397] width 162 height 18
click at [288, 412] on input "search" at bounding box center [288, 416] width 155 height 18
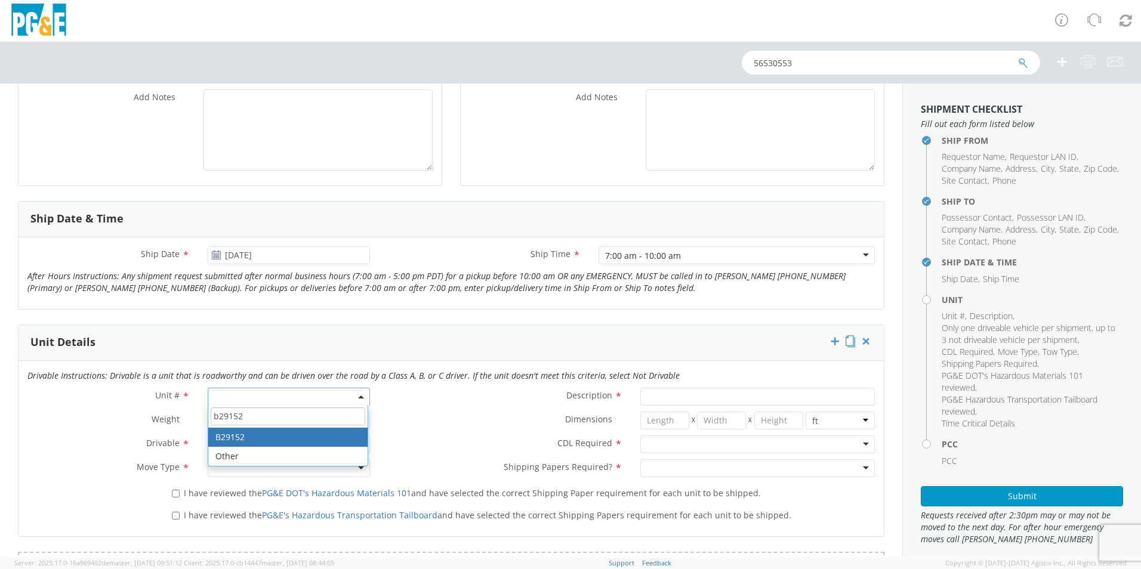
type input "b29152"
type input "TRUCK; FLATBED W/CRANE 6X4"
type input "66000"
select select "B29152"
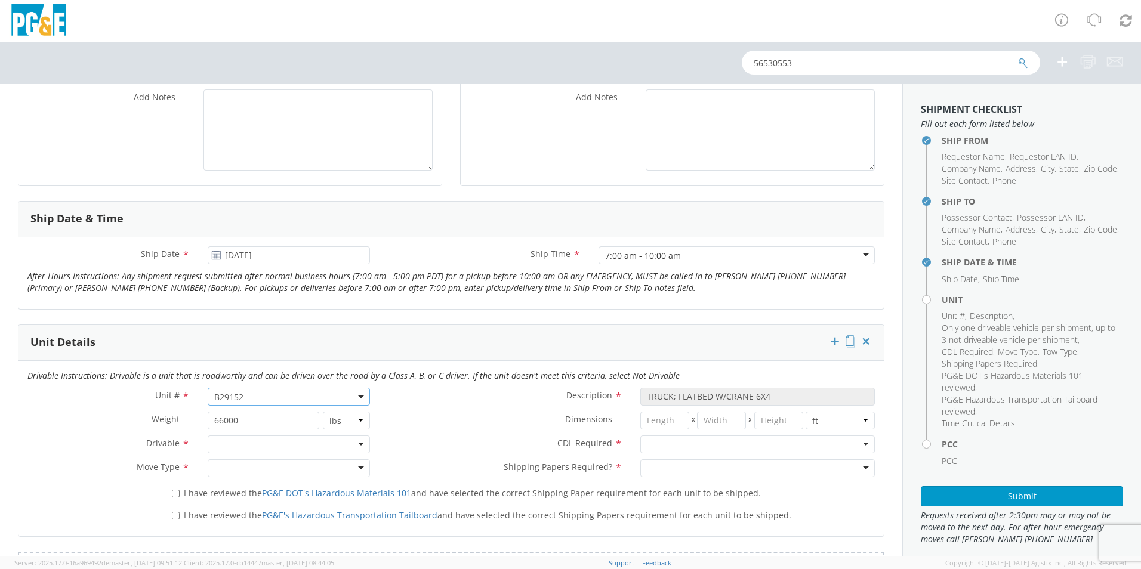
click at [231, 440] on div at bounding box center [289, 445] width 162 height 18
click at [231, 445] on div "Not Drivable" at bounding box center [239, 445] width 50 height 12
click at [241, 462] on div at bounding box center [289, 468] width 162 height 18
click at [680, 445] on div at bounding box center [757, 445] width 234 height 18
click at [675, 464] on div at bounding box center [757, 468] width 234 height 18
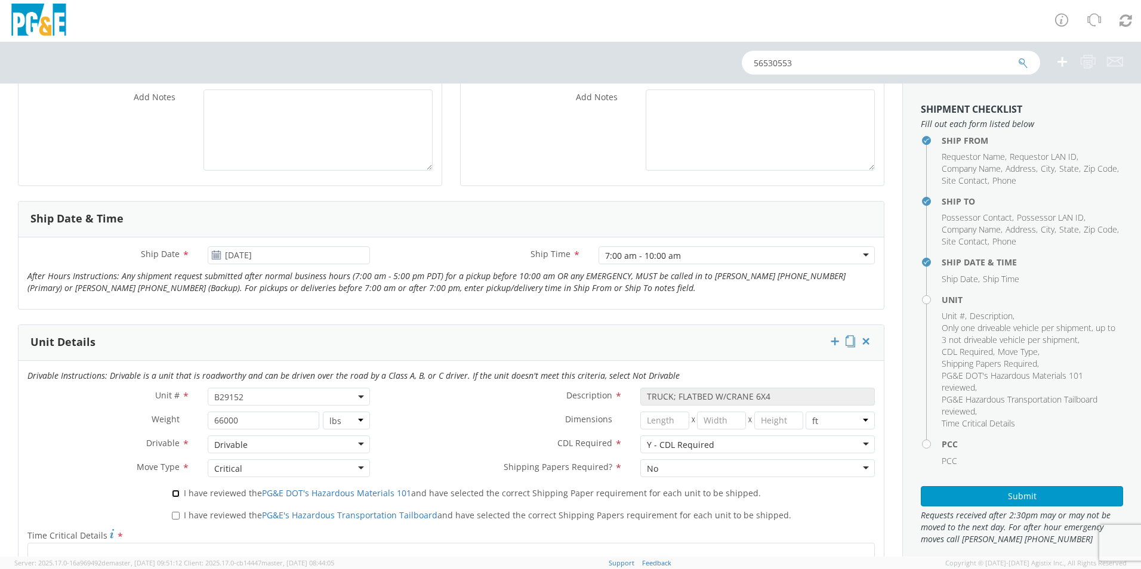
click at [172, 495] on input "I have reviewed the PG&E DOT's Hazardous Materials 101 and have selected the co…" at bounding box center [176, 494] width 8 height 8
checkbox input "true"
click at [175, 515] on input "I have reviewed the PG&E's Hazardous Transportation Tailboard and have selected…" at bounding box center [176, 516] width 8 height 8
checkbox input "true"
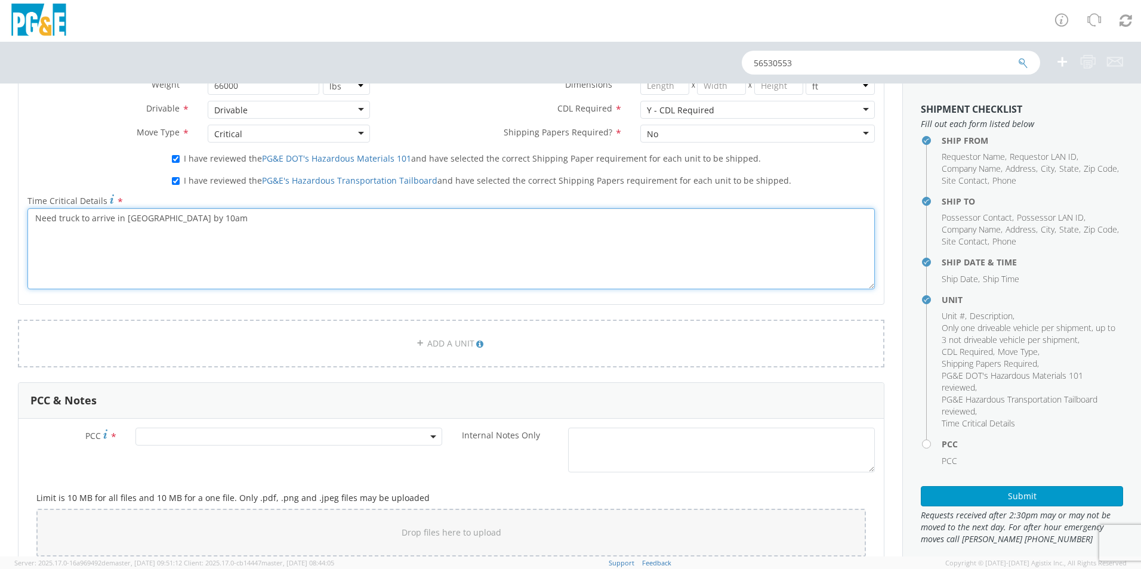
scroll to position [718, 0]
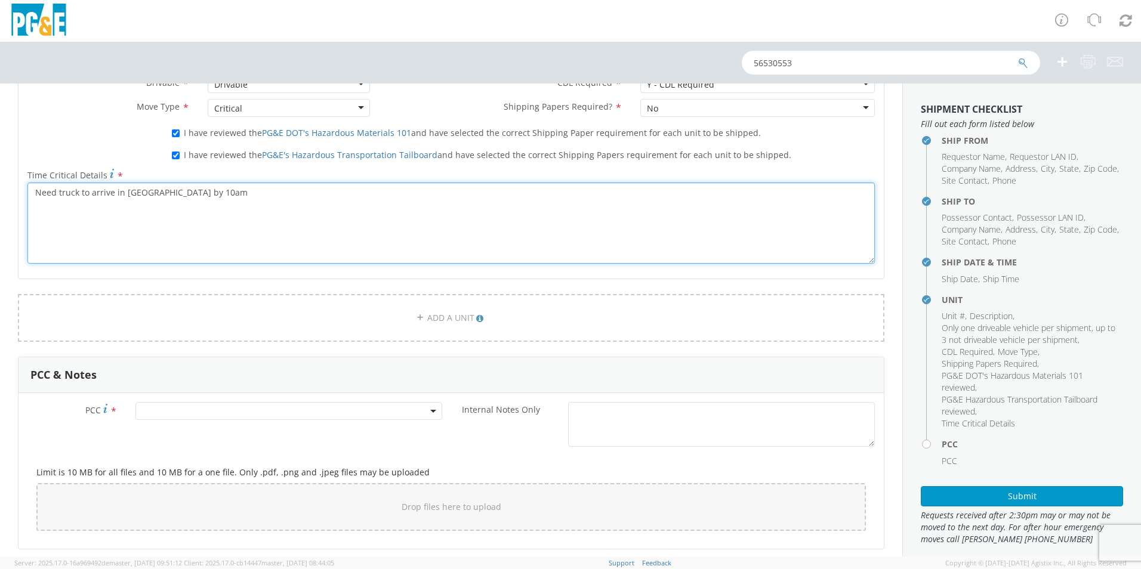
type textarea "Need truck to arrive in [GEOGRAPHIC_DATA] by 10am"
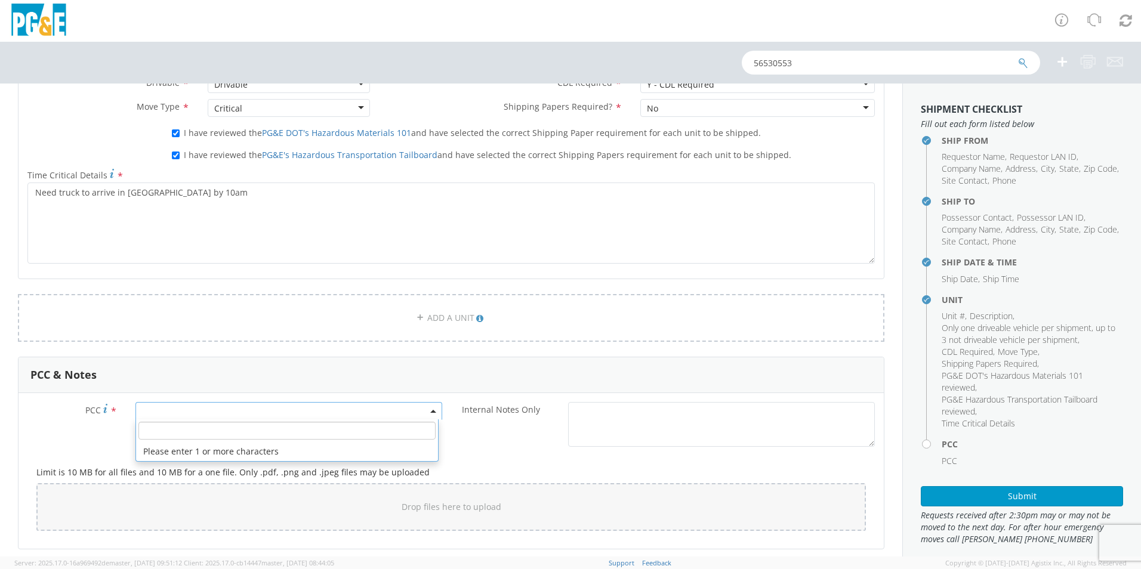
click at [307, 414] on span at bounding box center [288, 411] width 307 height 18
click at [252, 427] on input "number" at bounding box center [286, 431] width 297 height 18
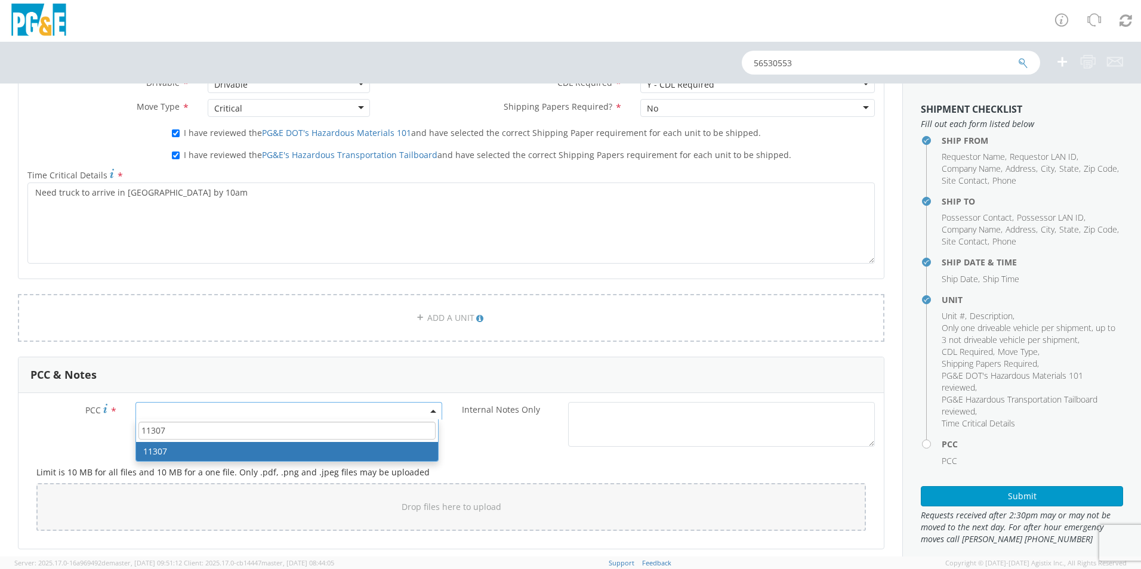
type input "11307"
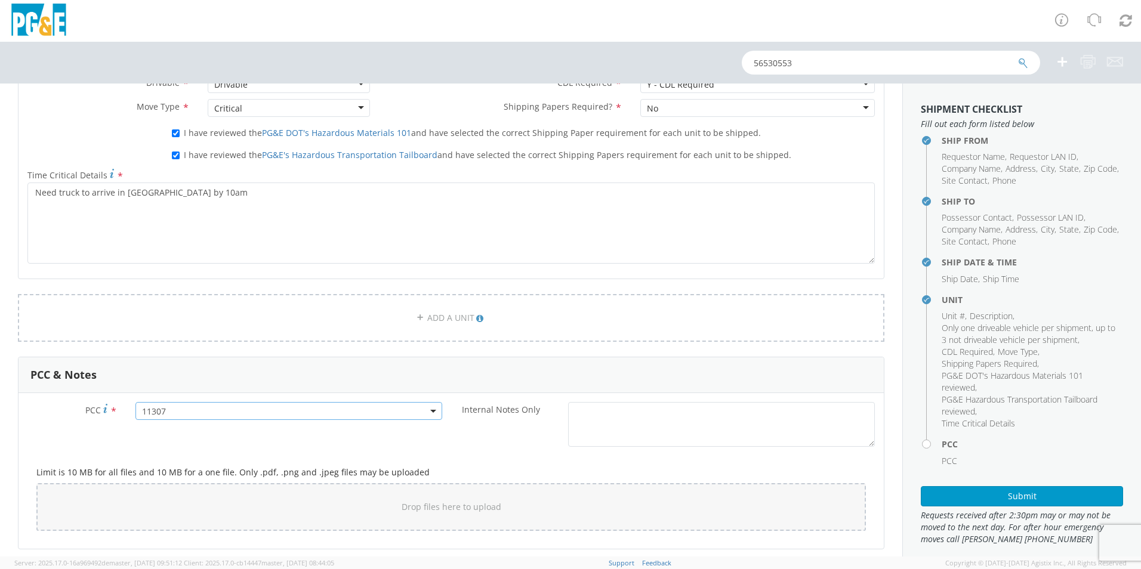
select select "11307"
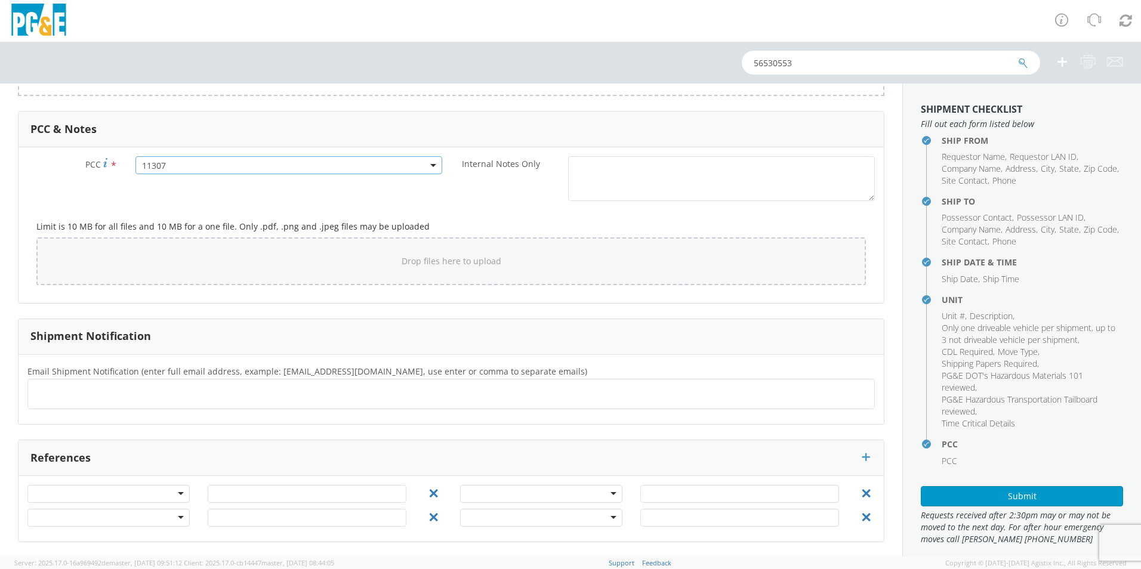
scroll to position [965, 0]
click at [236, 393] on ul at bounding box center [451, 394] width 836 height 20
type input "[EMAIL_ADDRESS][DOMAIN_NAME]"
click at [201, 397] on ul "[EMAIL_ADDRESS][DOMAIN_NAME] ×" at bounding box center [451, 394] width 836 height 20
type input "[EMAIL_ADDRESS][DOMAIN_NAME]"
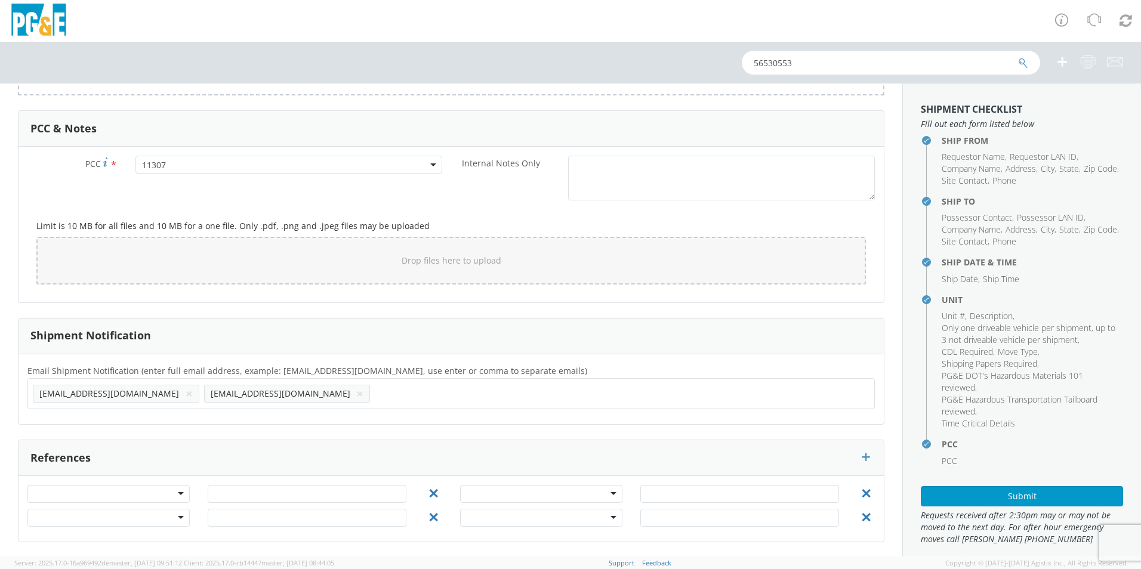
click at [240, 395] on ul "[EMAIL_ADDRESS][DOMAIN_NAME] × [EMAIL_ADDRESS][DOMAIN_NAME] ×" at bounding box center [451, 394] width 836 height 20
type input "[EMAIL_ADDRESS][DOMAIN_NAME]"
click at [389, 395] on ul "[EMAIL_ADDRESS][DOMAIN_NAME] × [EMAIL_ADDRESS][DOMAIN_NAME] × [EMAIL_ADDRESS][D…" at bounding box center [451, 394] width 836 height 20
type input "[EMAIL_ADDRESS][DOMAIN_NAME]"
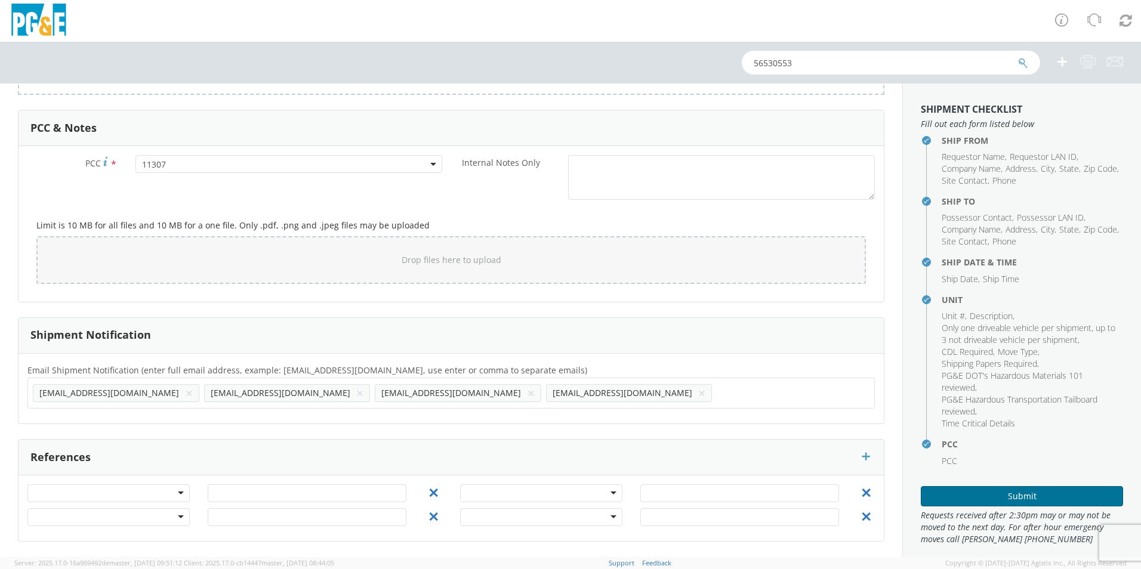
click at [1016, 493] on button "Submit" at bounding box center [1022, 496] width 202 height 20
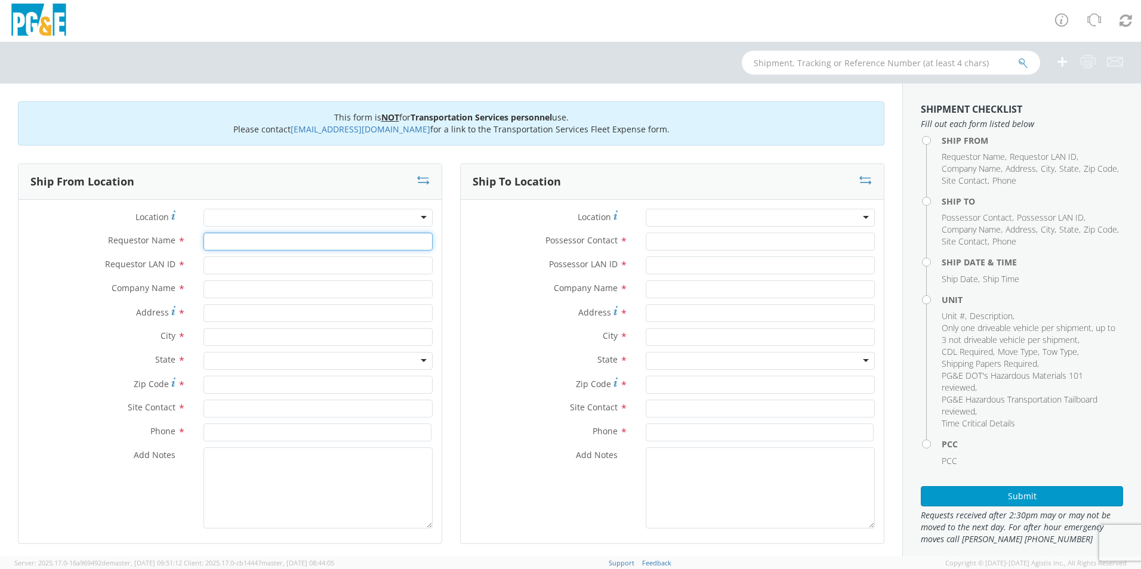
click at [323, 246] on input "Requestor Name *" at bounding box center [317, 242] width 229 height 18
type input "[PERSON_NAME]"
type input "MJGo"
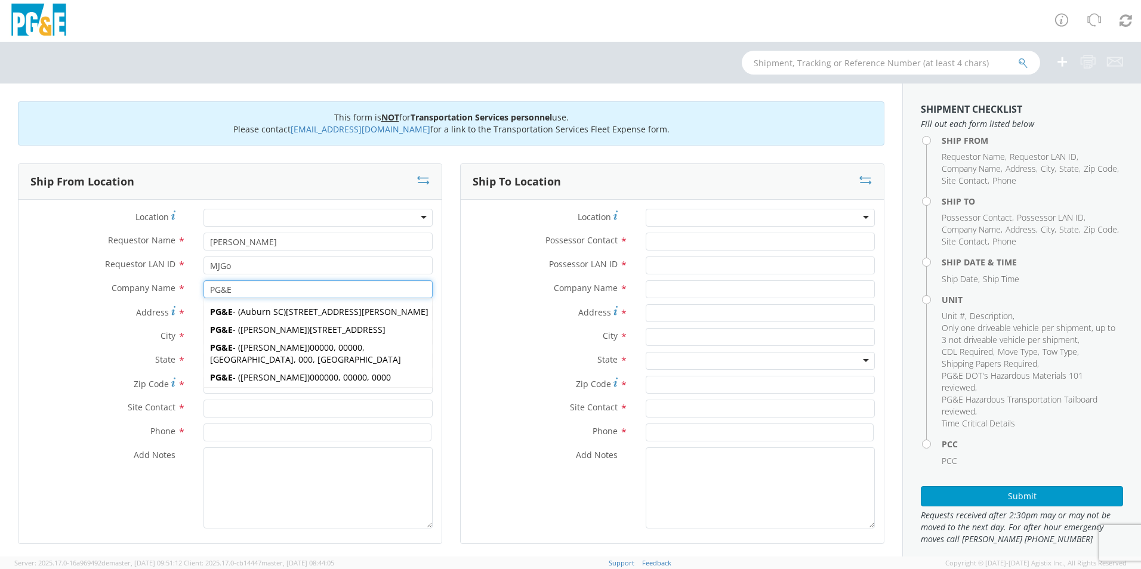
type input "PG&E"
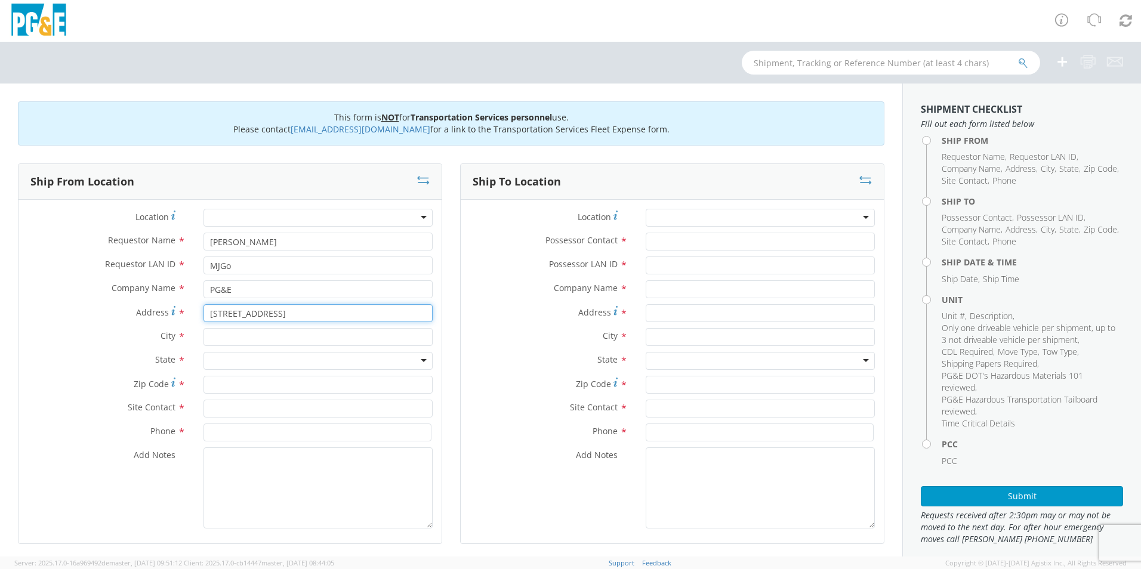
type input "158 Peabody Road"
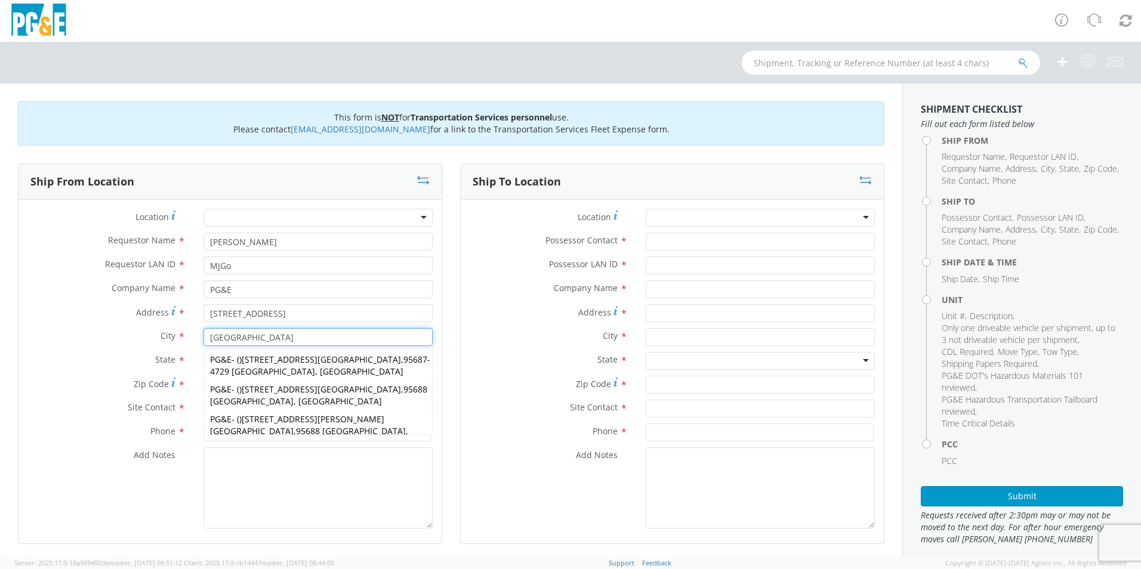
type input "Vacaville"
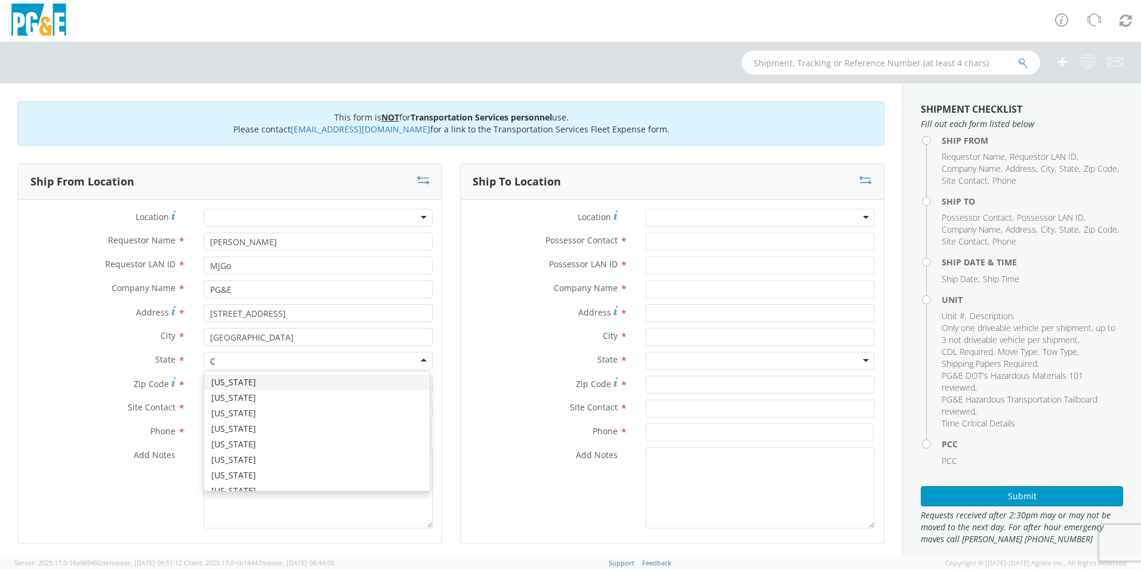
type input "Ca"
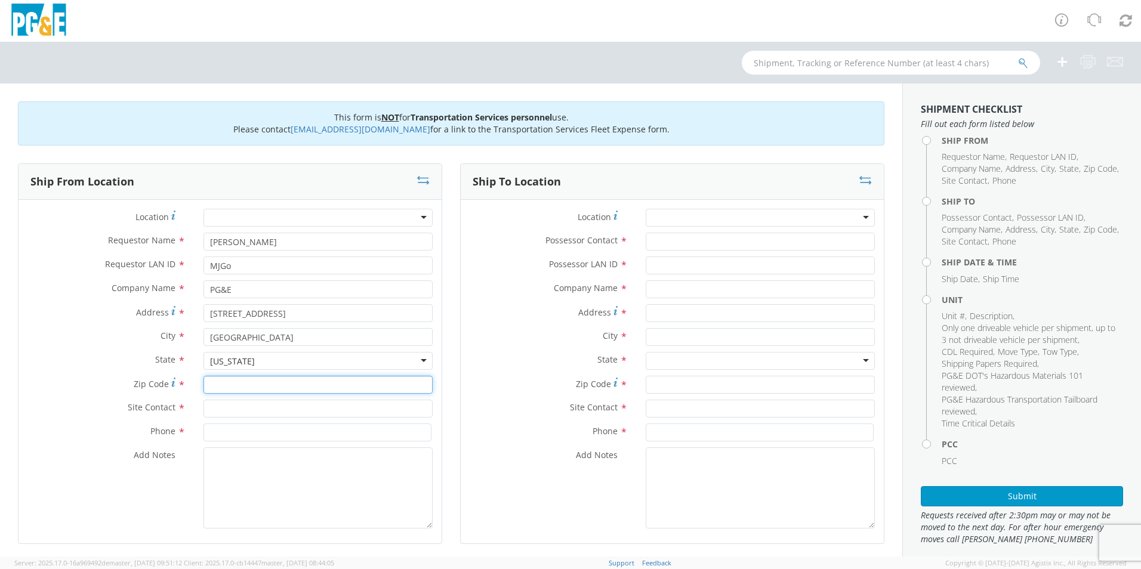
click at [227, 383] on input "Zip Code *" at bounding box center [317, 385] width 229 height 18
type input "95687"
click at [257, 416] on input "text" at bounding box center [317, 409] width 229 height 18
type input "[PERSON_NAME]"
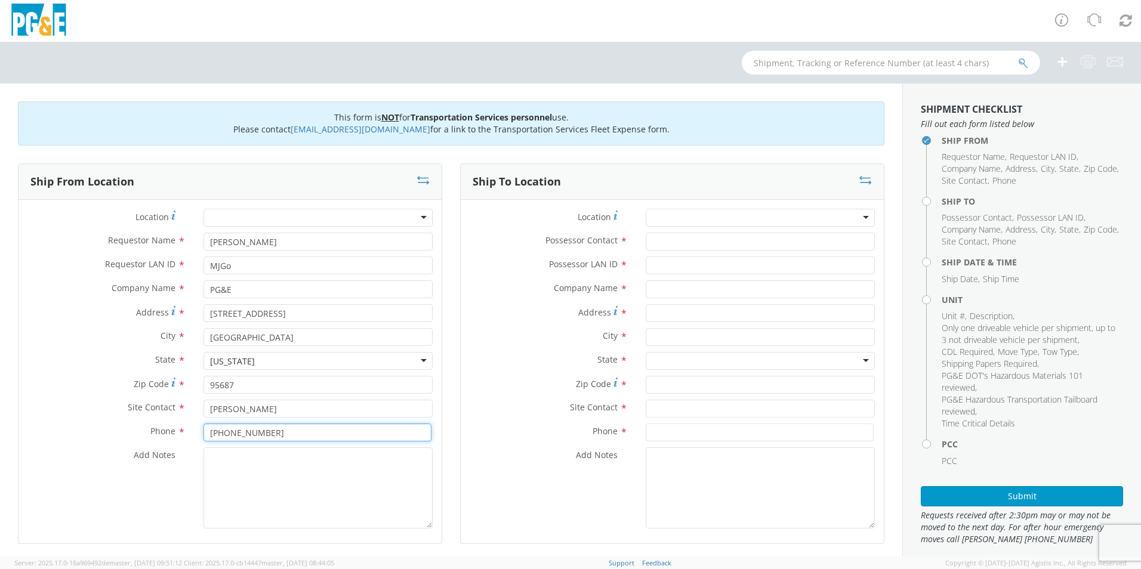
type input "[PHONE_NUMBER]"
click at [680, 243] on input "Possessor Contact *" at bounding box center [759, 242] width 229 height 18
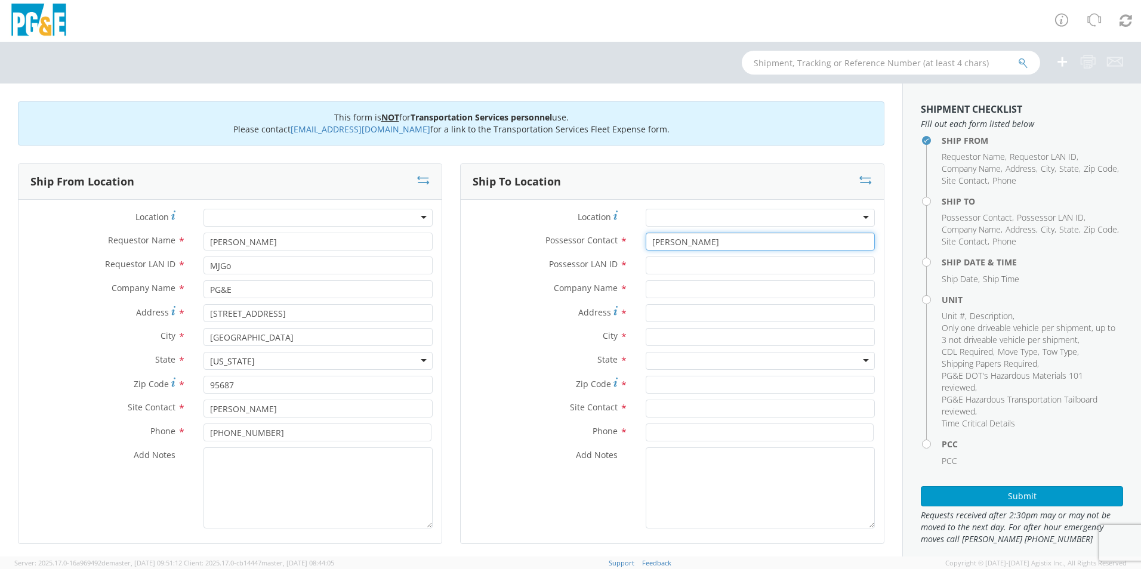
type input "[PERSON_NAME]"
type input "MJGo"
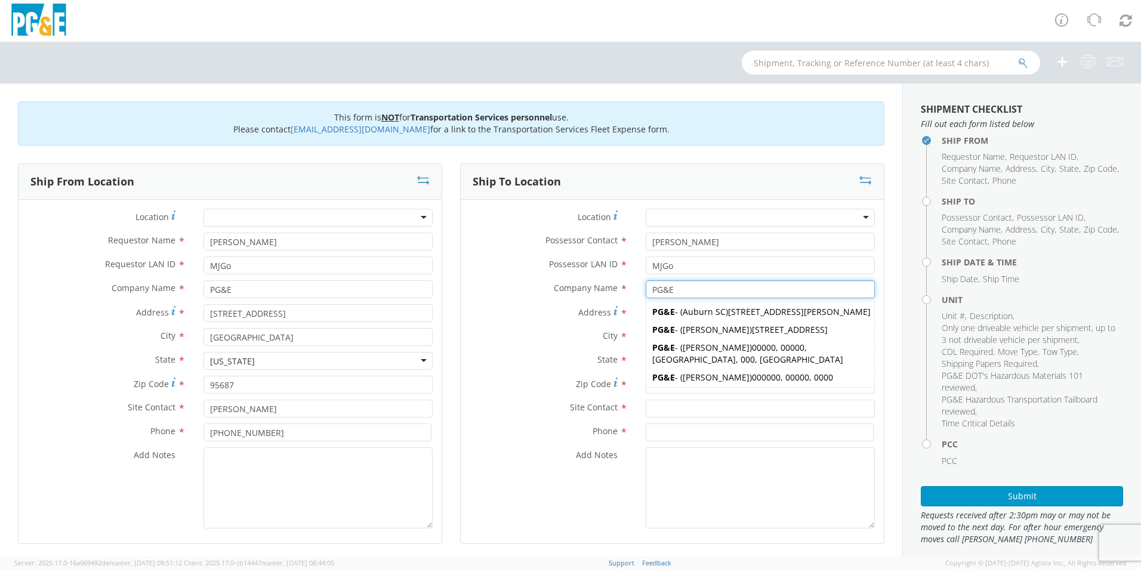
type input "PG&E"
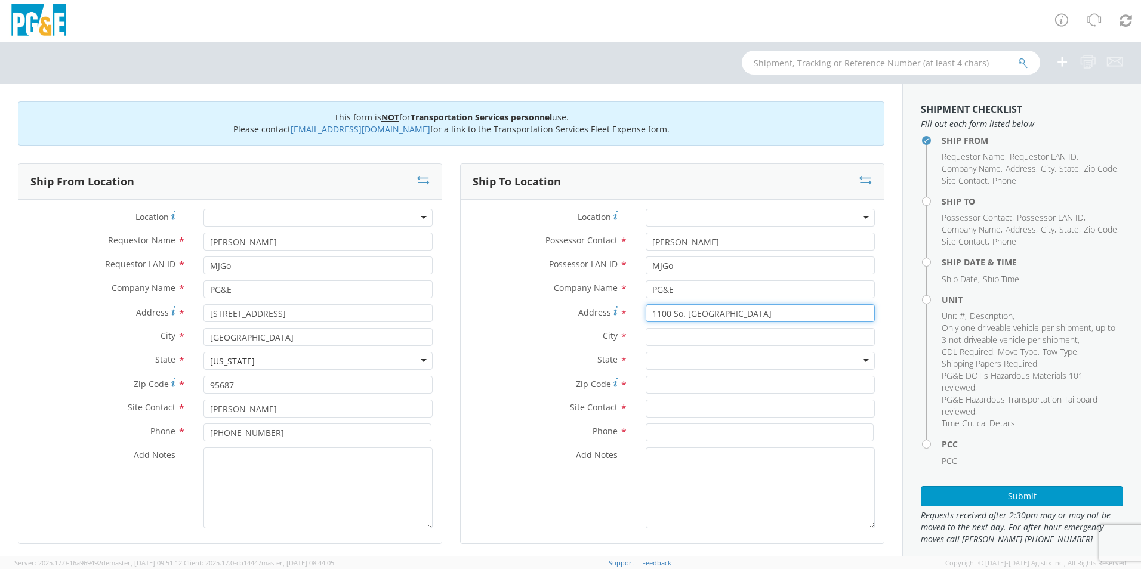
type input "1100 So. 27th Street"
type input "[GEOGRAPHIC_DATA]"
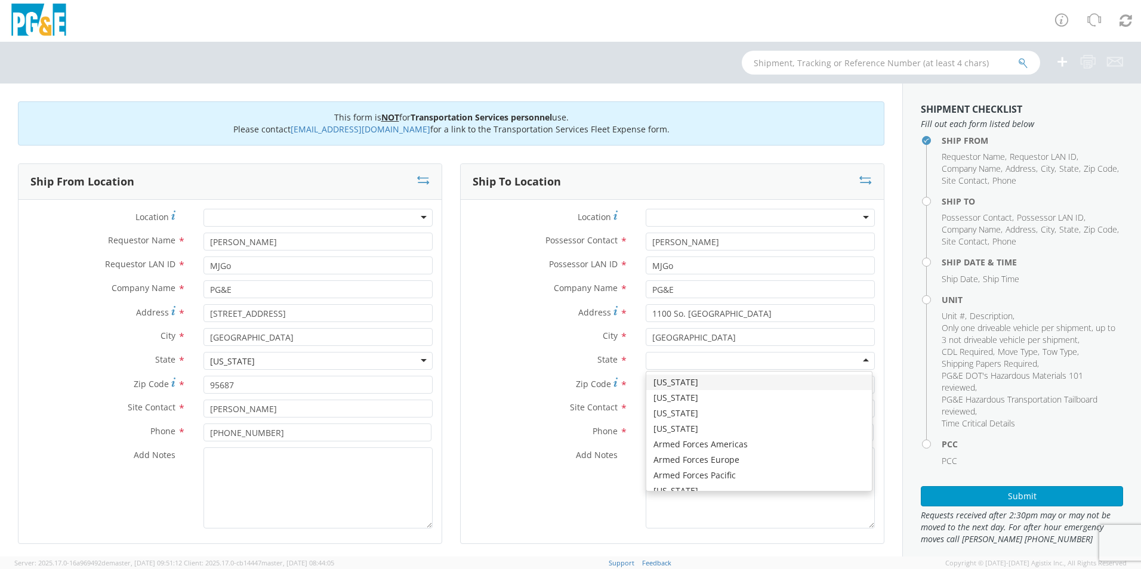
type input "c"
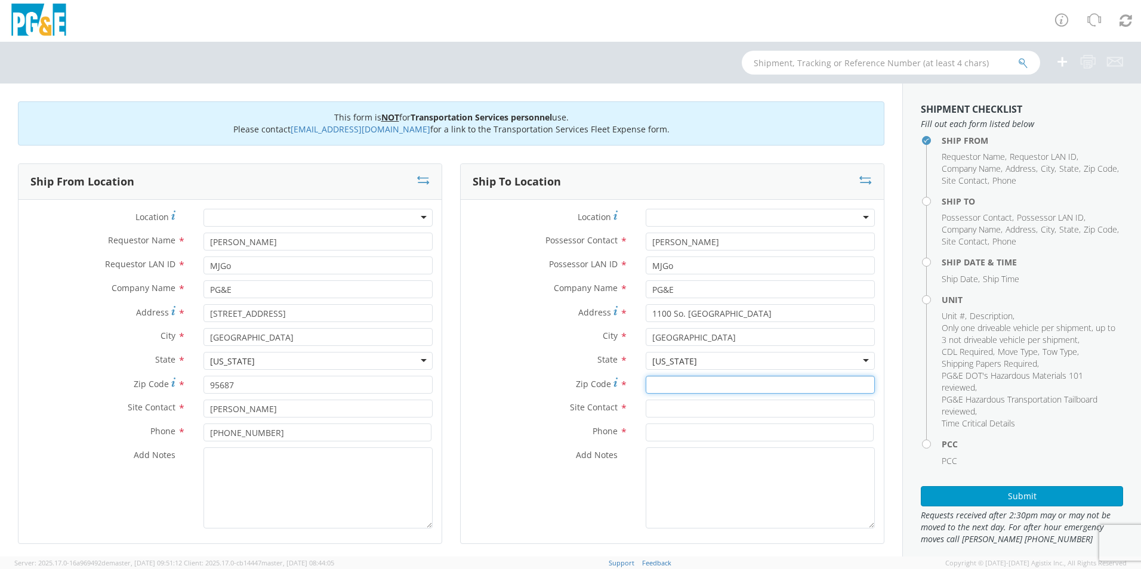
click at [704, 388] on input "Zip Code *" at bounding box center [759, 385] width 229 height 18
type input "94804"
click at [716, 405] on input "text" at bounding box center [759, 409] width 229 height 18
type input "[PERSON_NAME]"
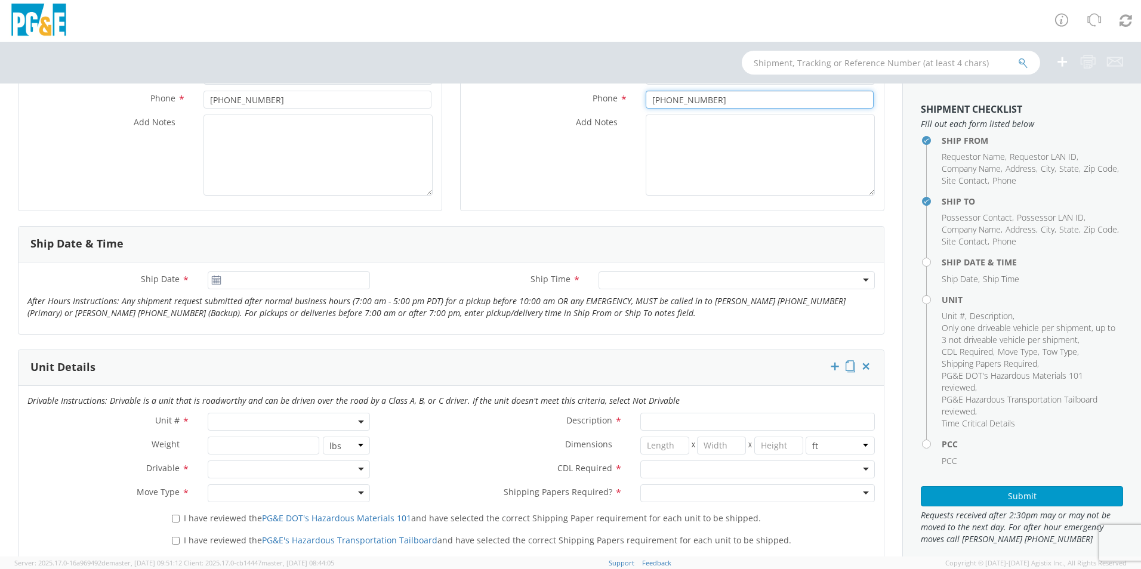
scroll to position [358, 0]
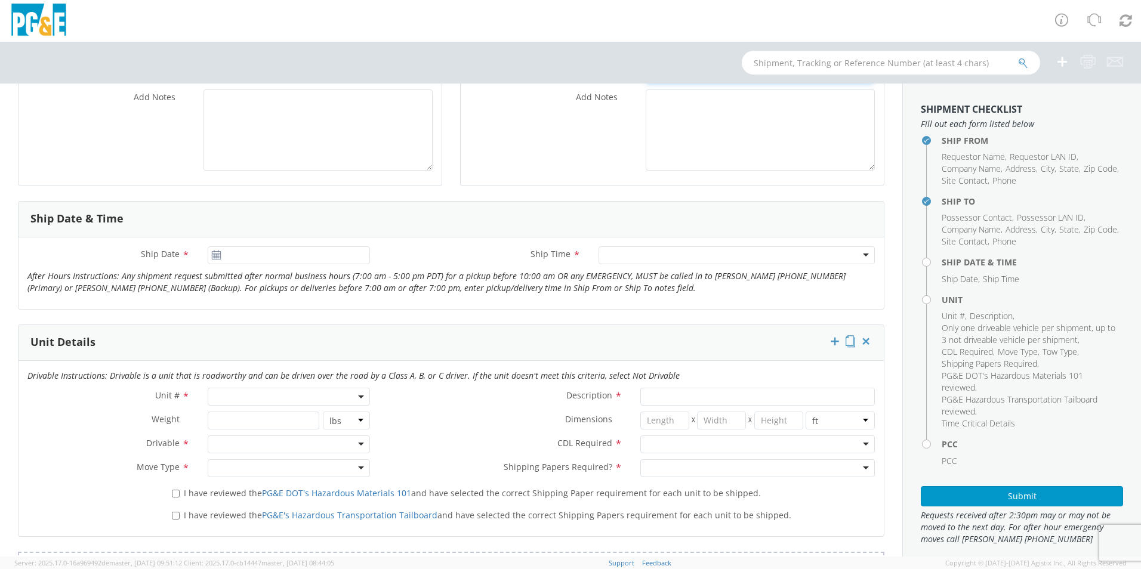
type input "[PHONE_NUMBER]"
click at [271, 259] on input "[DATE]" at bounding box center [289, 255] width 162 height 18
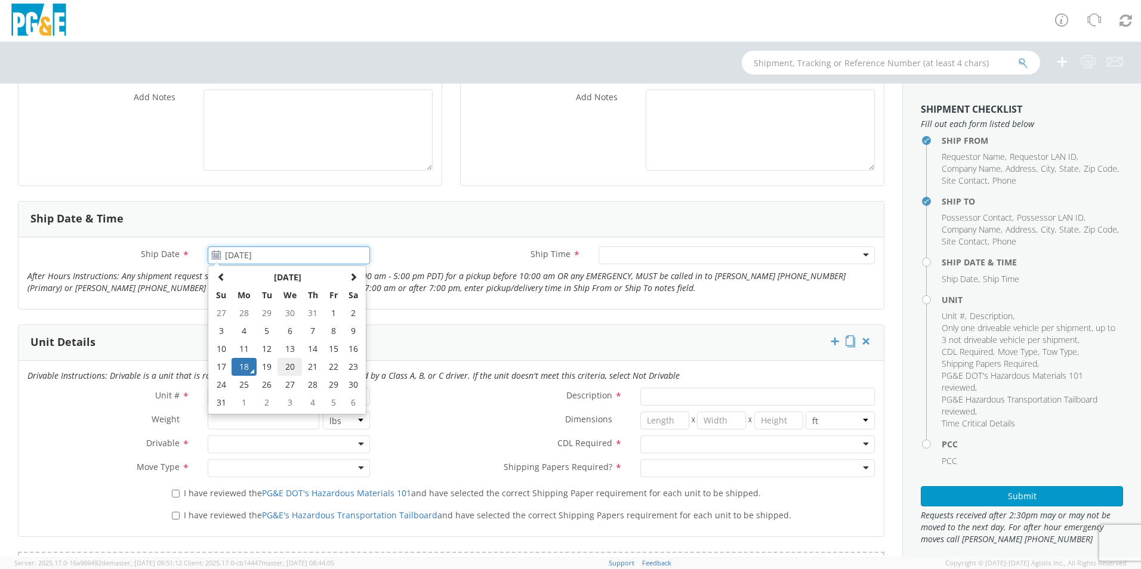
click at [285, 367] on td "20" at bounding box center [289, 367] width 25 height 18
type input "[DATE]"
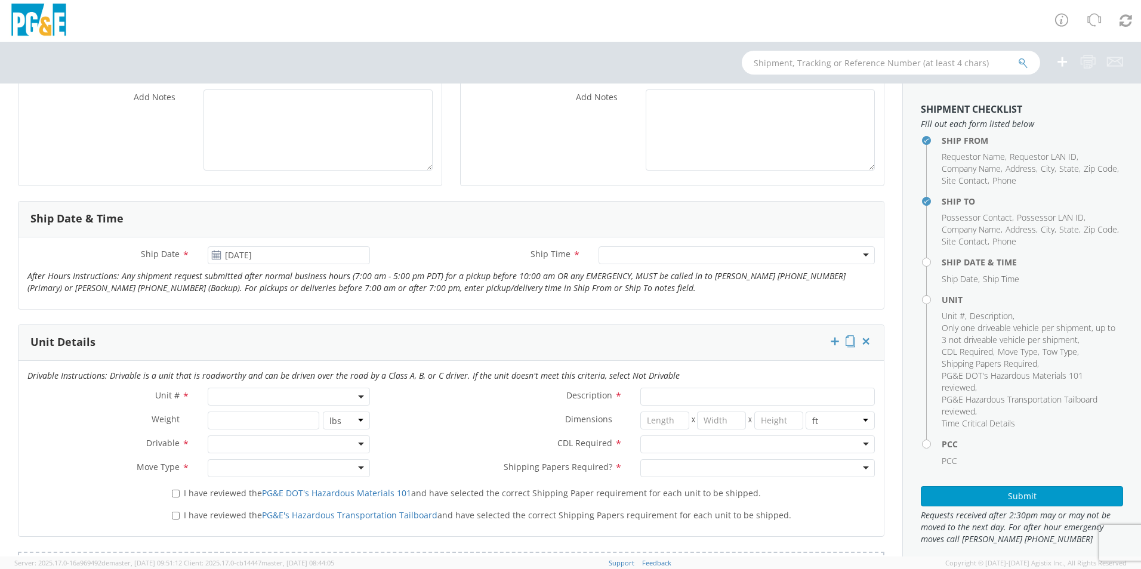
click at [664, 256] on div at bounding box center [736, 255] width 276 height 18
click at [327, 399] on span at bounding box center [289, 397] width 162 height 18
click at [316, 416] on input "search" at bounding box center [288, 416] width 155 height 18
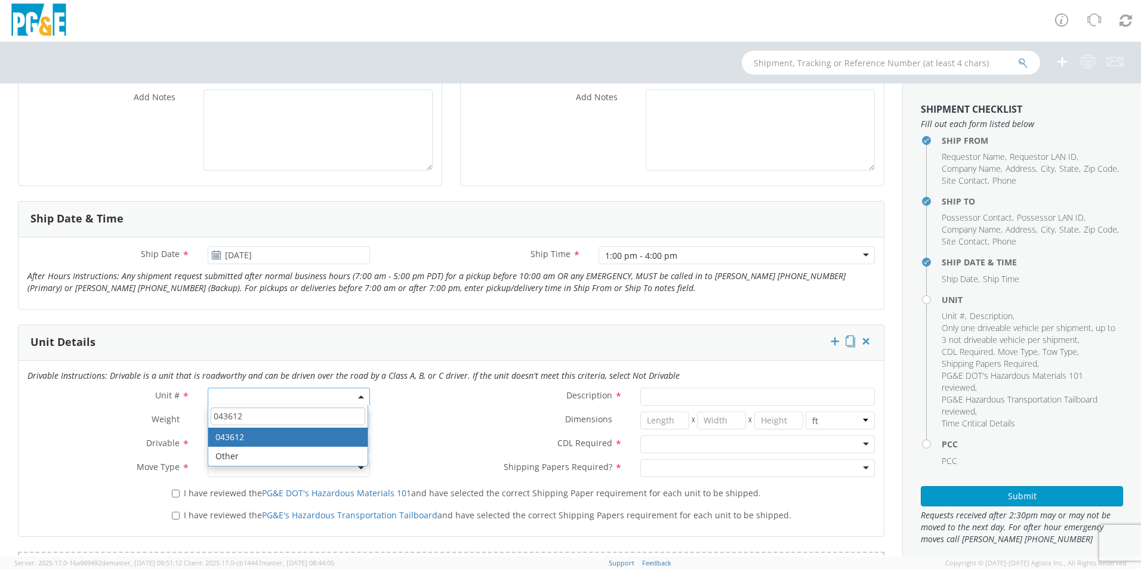
type input "043612"
type input "TRAILER; FLAT OR LOW BED-5TH"
type input "0"
select select "043612"
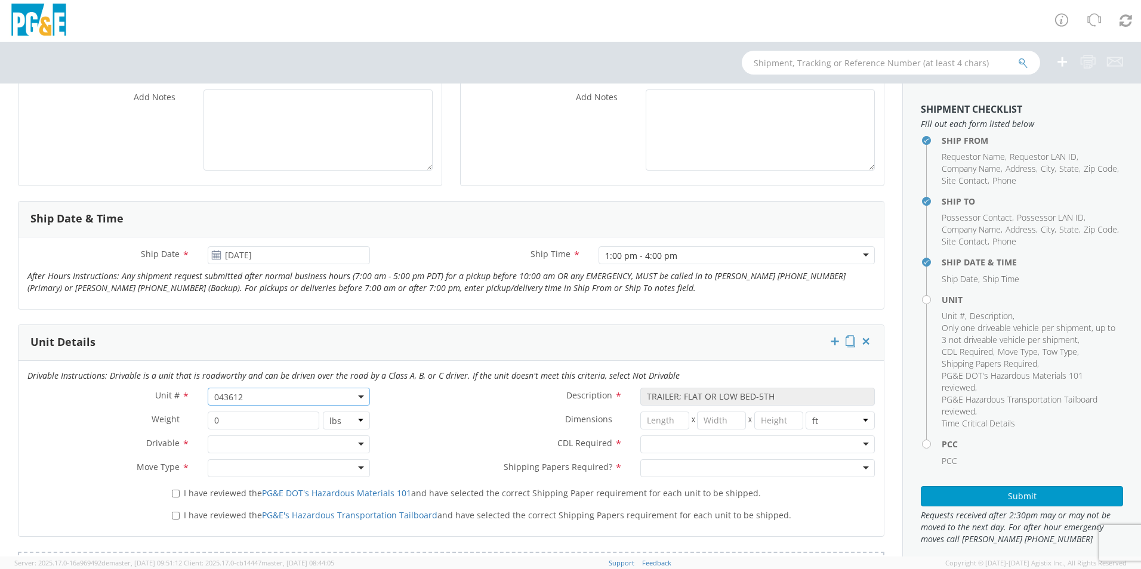
click at [264, 439] on div at bounding box center [289, 445] width 162 height 18
click at [245, 470] on div at bounding box center [289, 468] width 162 height 18
click at [670, 442] on div at bounding box center [757, 445] width 234 height 18
click at [680, 463] on div at bounding box center [757, 468] width 234 height 18
click at [172, 493] on input "I have reviewed the PG&E DOT's Hazardous Materials 101 and have selected the co…" at bounding box center [176, 494] width 8 height 8
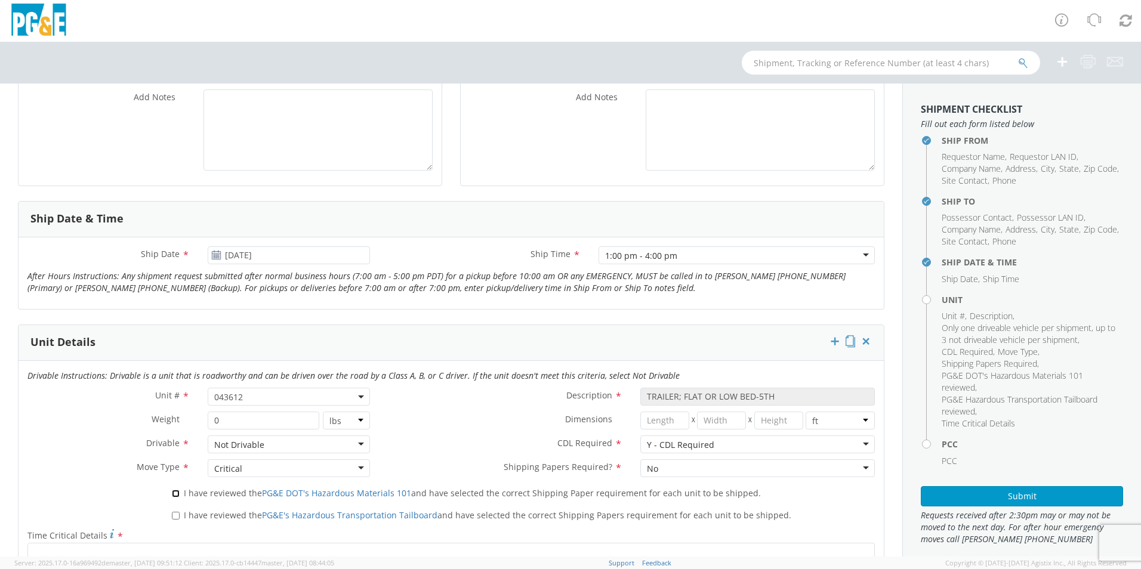
checkbox input "true"
click at [175, 512] on input "I have reviewed the PG&E's Hazardous Transportation Tailboard and have selected…" at bounding box center [176, 516] width 8 height 8
checkbox input "true"
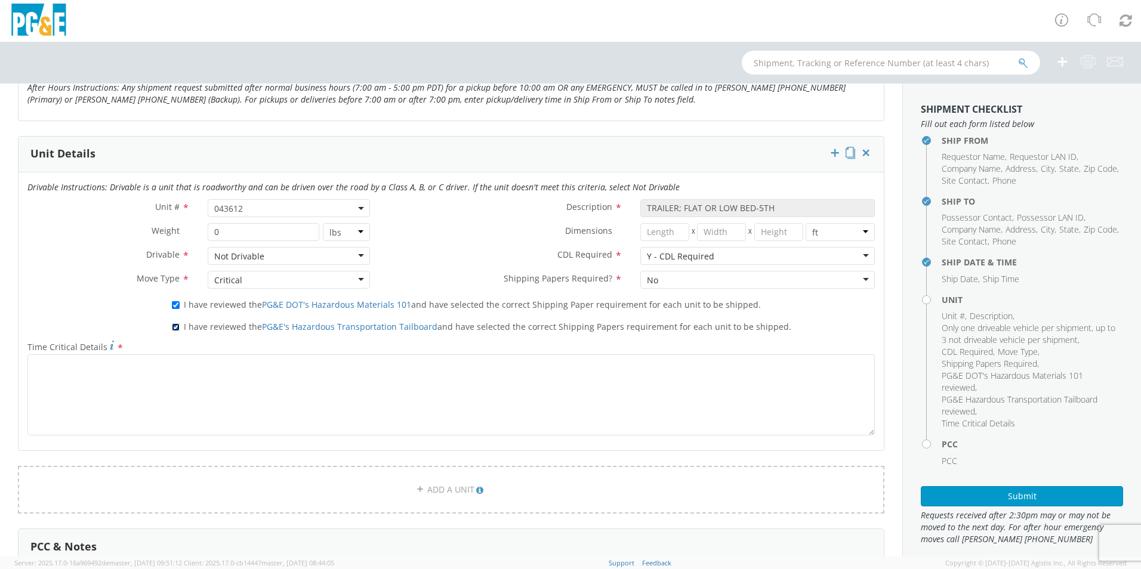
scroll to position [597, 0]
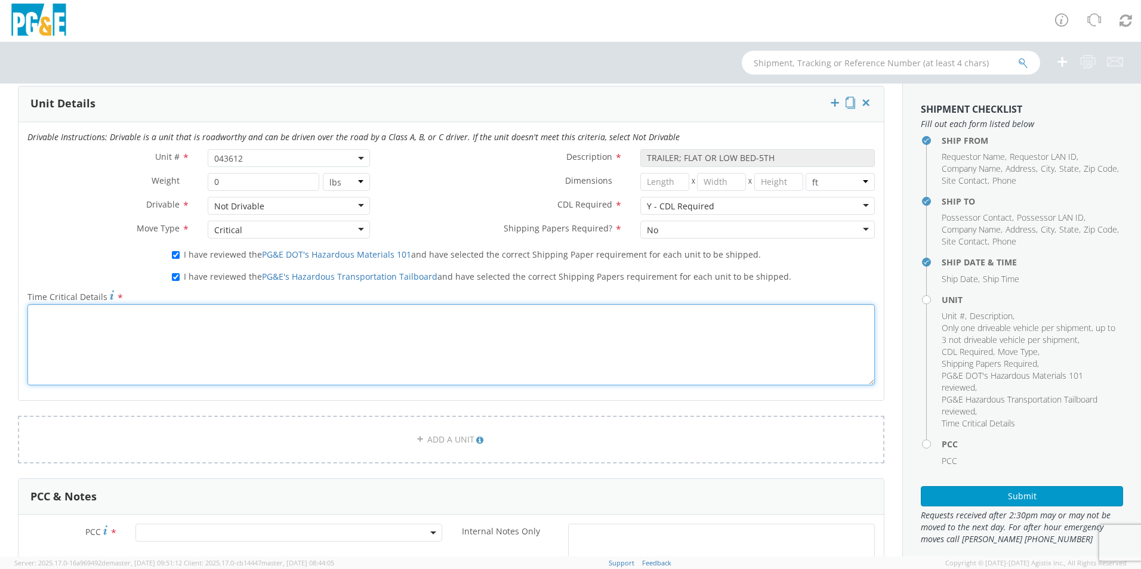
click at [172, 352] on textarea "Time Critical Details *" at bounding box center [450, 344] width 847 height 81
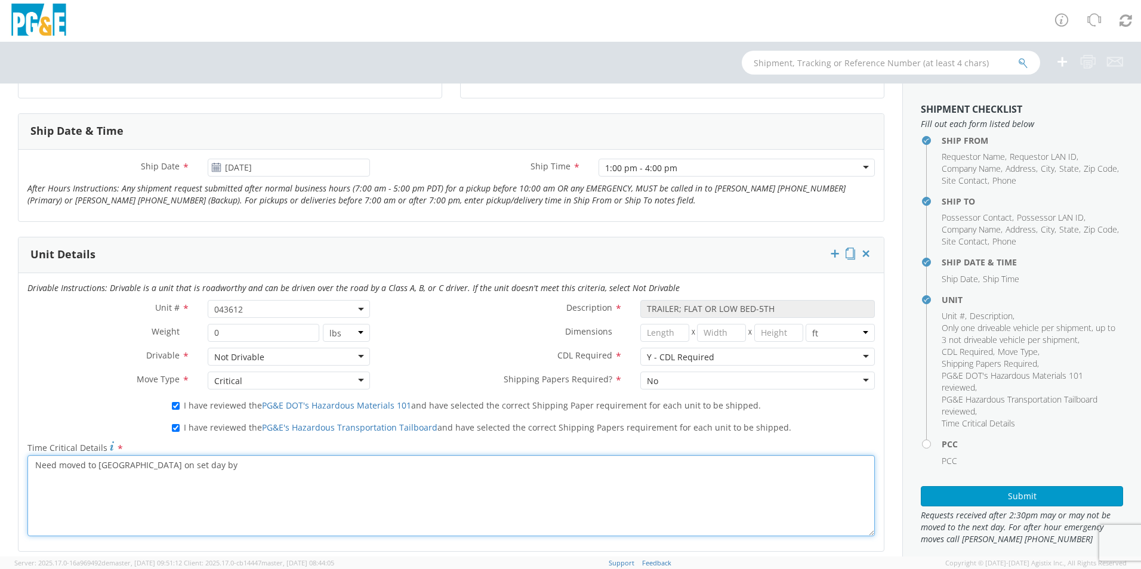
scroll to position [477, 0]
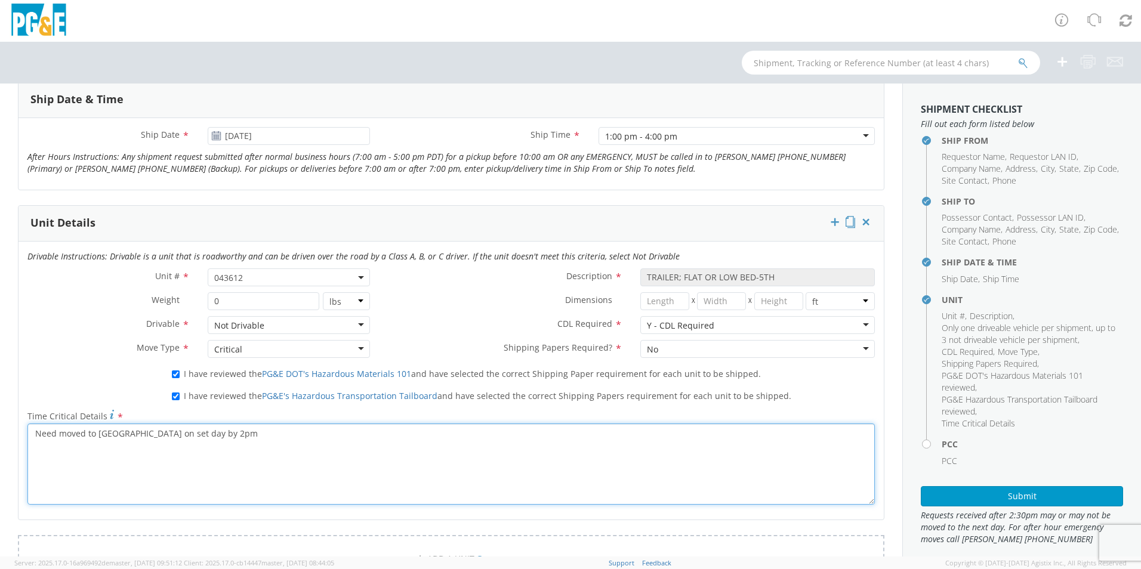
type textarea "Need moved to Richmond on set day by 2pm"
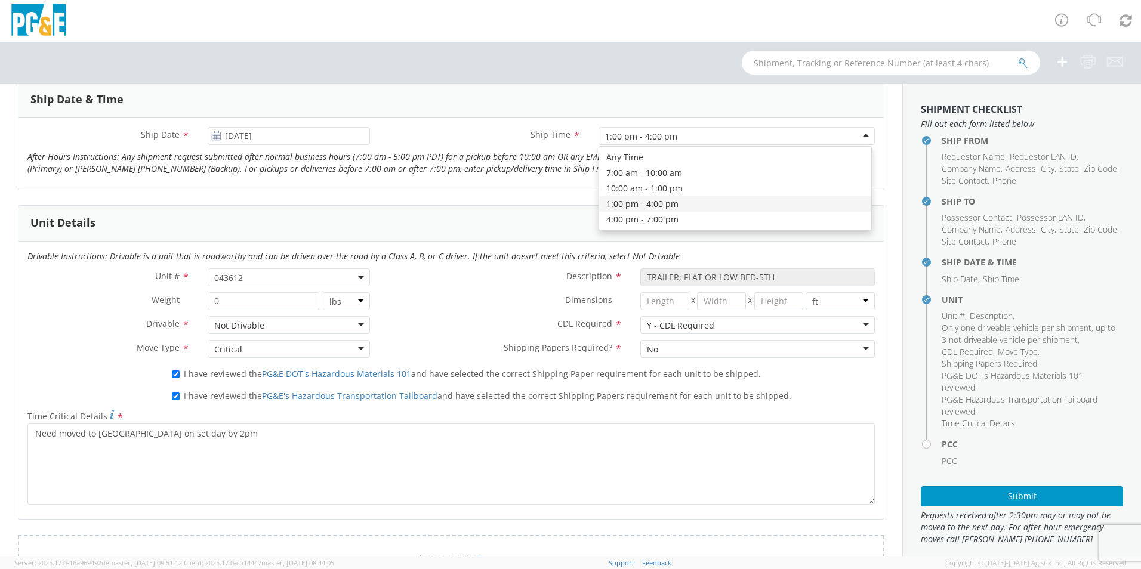
click at [853, 133] on div "1:00 pm - 4:00 pm" at bounding box center [736, 136] width 276 height 18
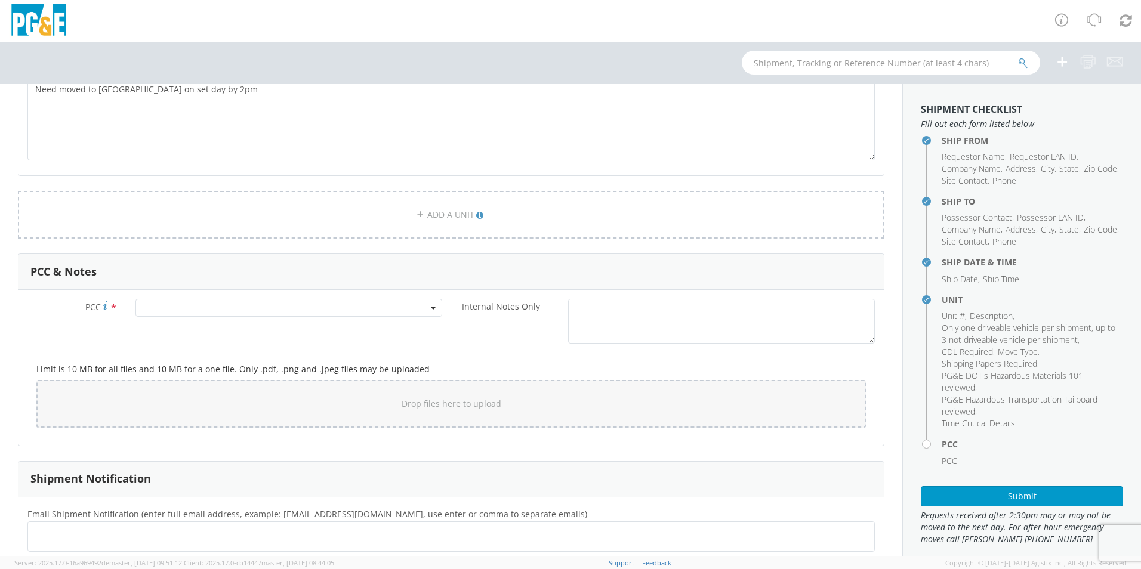
scroll to position [955, 0]
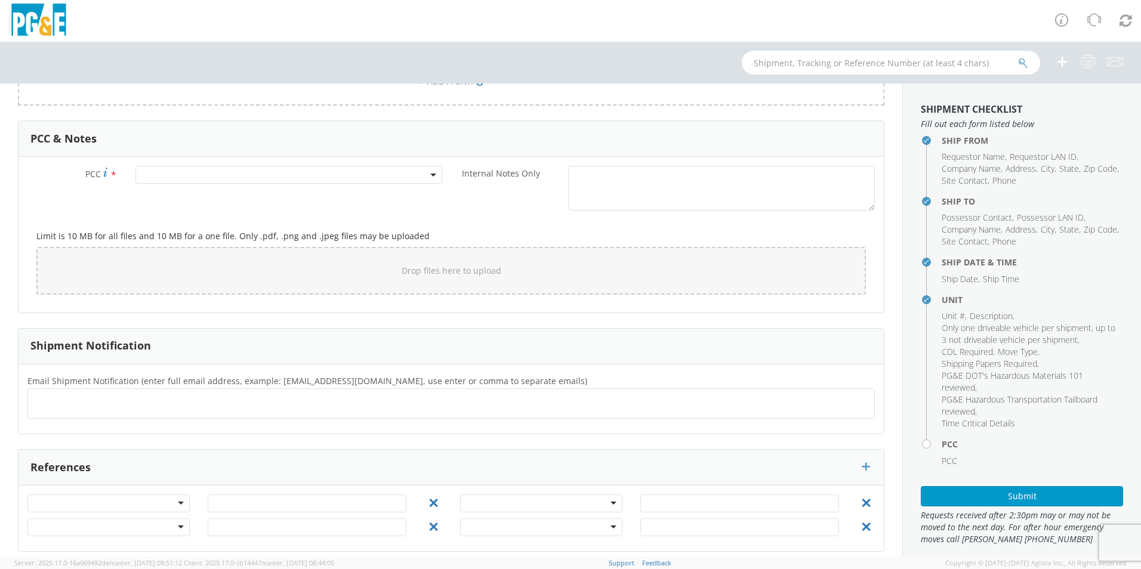
click at [192, 178] on span at bounding box center [288, 175] width 307 height 18
click at [271, 190] on input "number" at bounding box center [286, 195] width 297 height 18
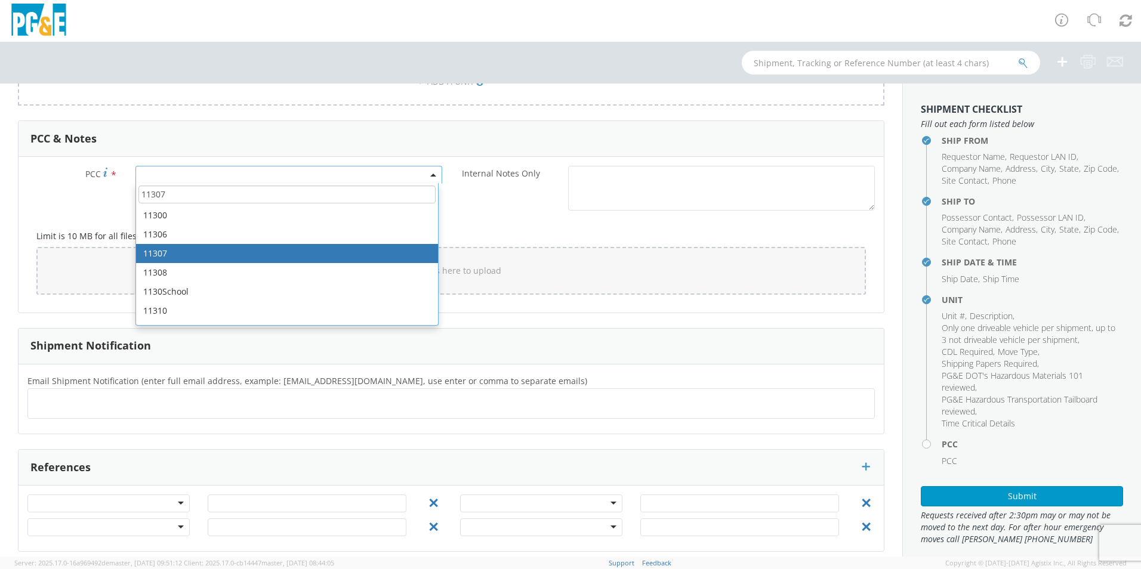
type input "11307"
select select "11307"
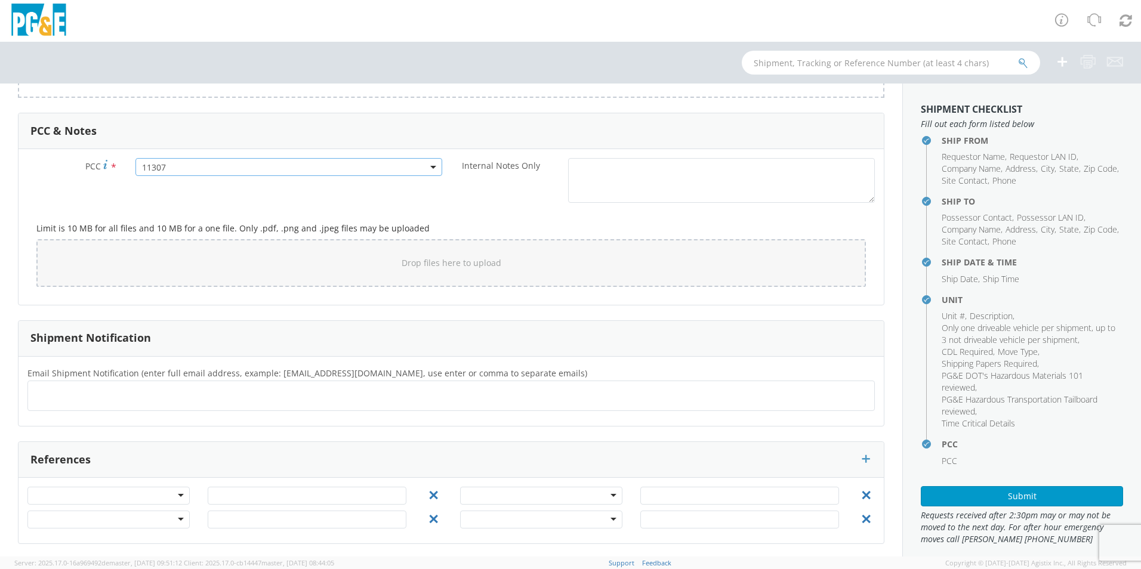
scroll to position [965, 0]
click at [1038, 496] on button "Submit" at bounding box center [1022, 496] width 202 height 20
